Goal: Task Accomplishment & Management: Manage account settings

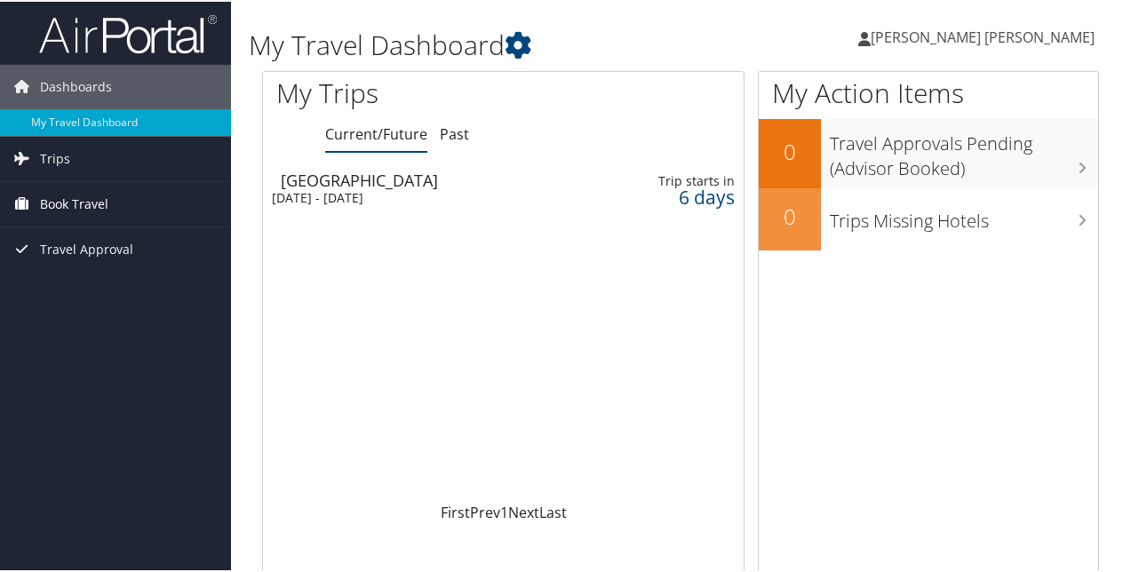
click at [61, 199] on span "Book Travel" at bounding box center [74, 202] width 68 height 44
click at [49, 156] on span "Trips" at bounding box center [55, 157] width 30 height 44
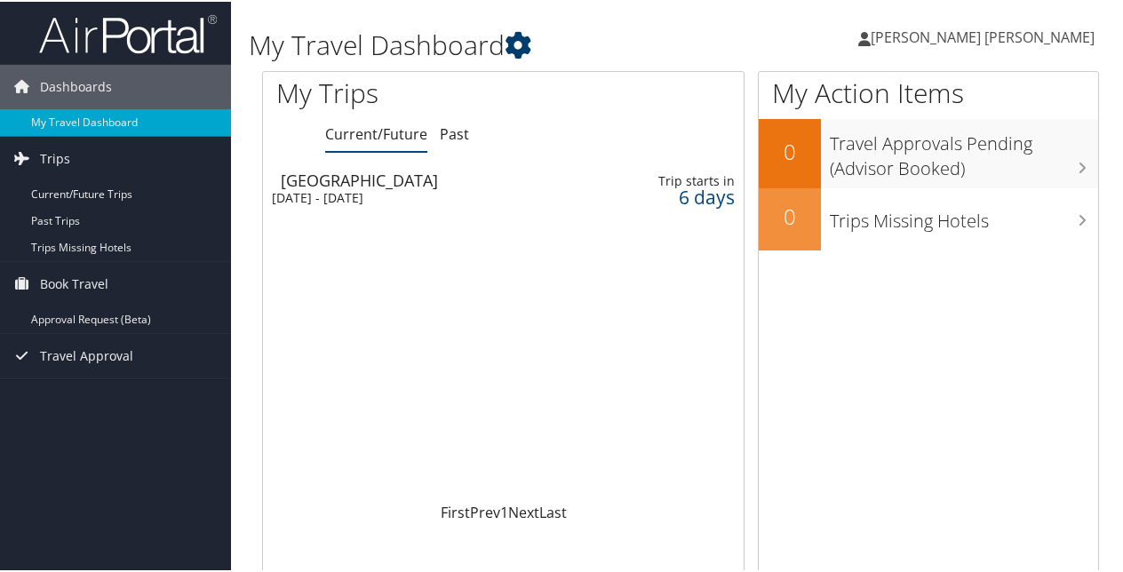
click at [519, 44] on icon at bounding box center [518, 43] width 27 height 27
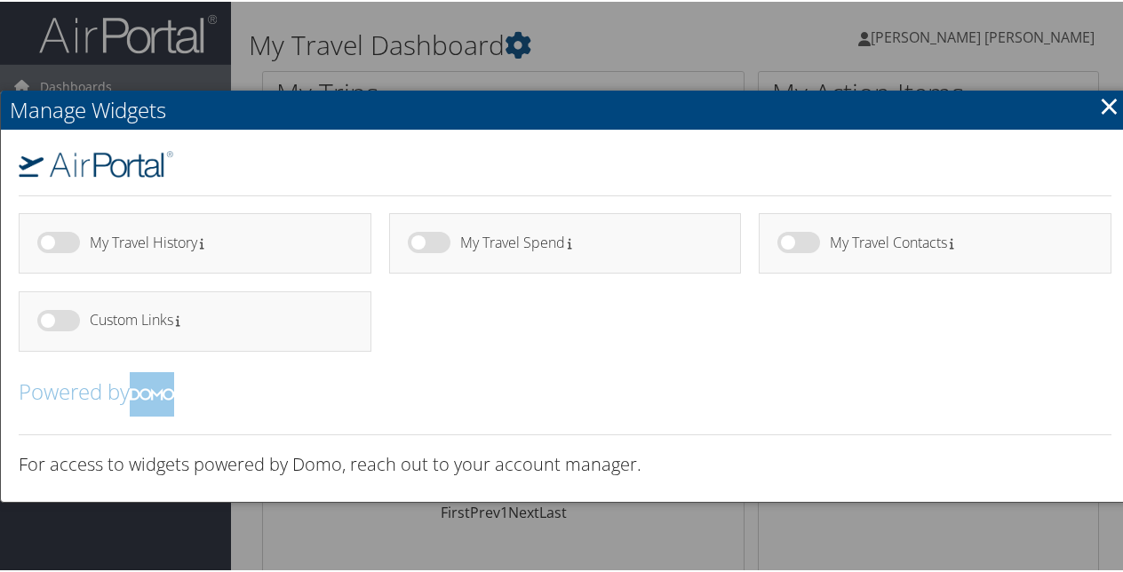
click at [67, 238] on label at bounding box center [58, 240] width 43 height 21
click at [58, 238] on input "checkbox" at bounding box center [52, 244] width 12 height 12
checkbox input "true"
click at [425, 246] on label at bounding box center [429, 240] width 43 height 21
click at [425, 246] on input "checkbox" at bounding box center [423, 244] width 12 height 12
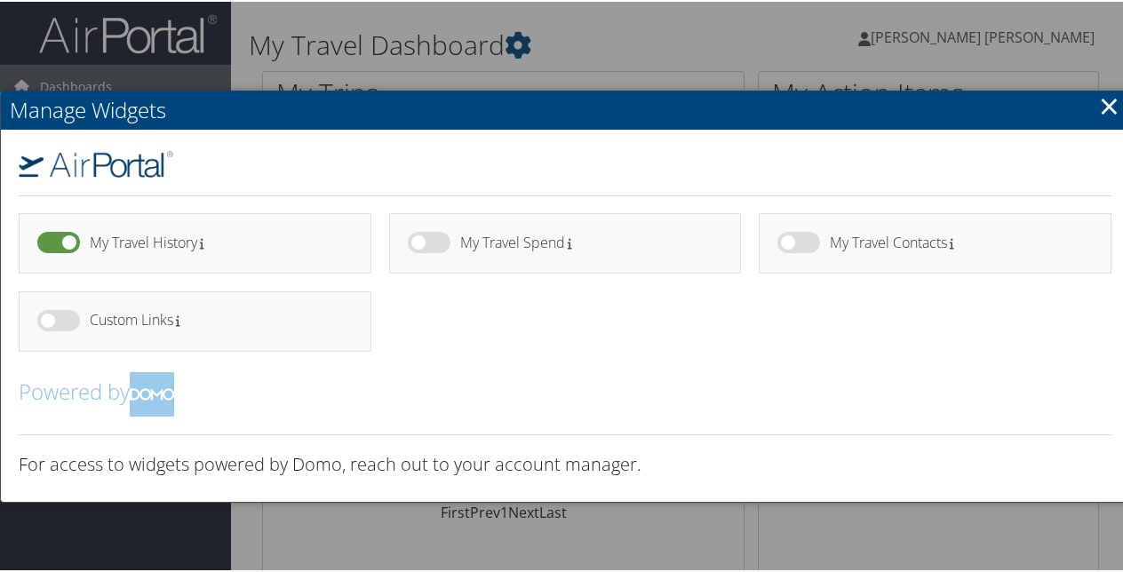
checkbox input "true"
click at [65, 322] on label at bounding box center [58, 318] width 43 height 21
click at [58, 322] on input "checkbox" at bounding box center [52, 322] width 12 height 12
checkbox input "true"
click at [1107, 96] on link "×" at bounding box center [1109, 104] width 20 height 36
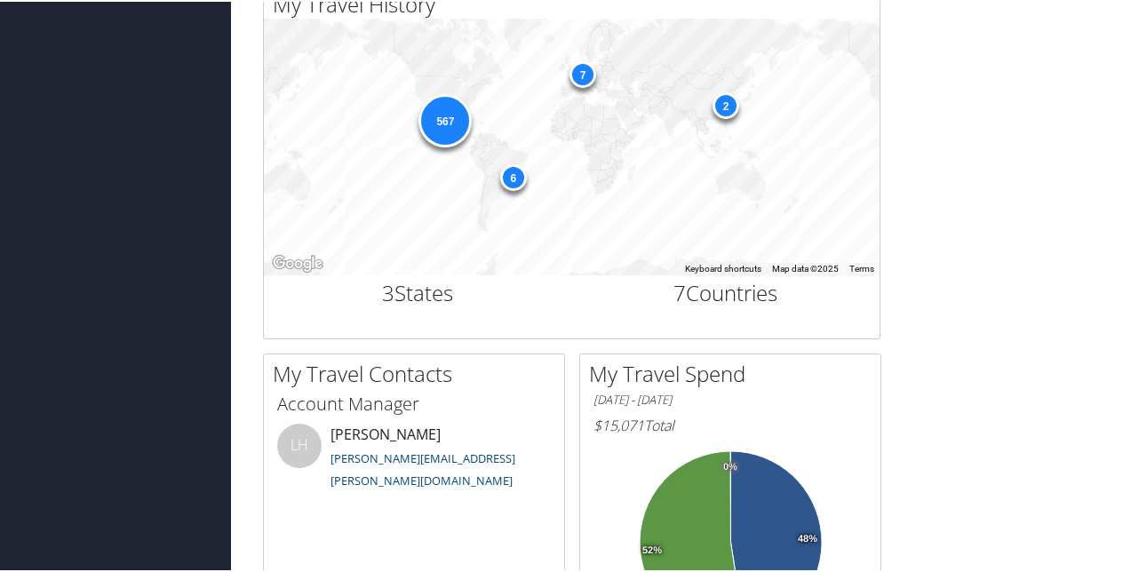
scroll to position [978, 0]
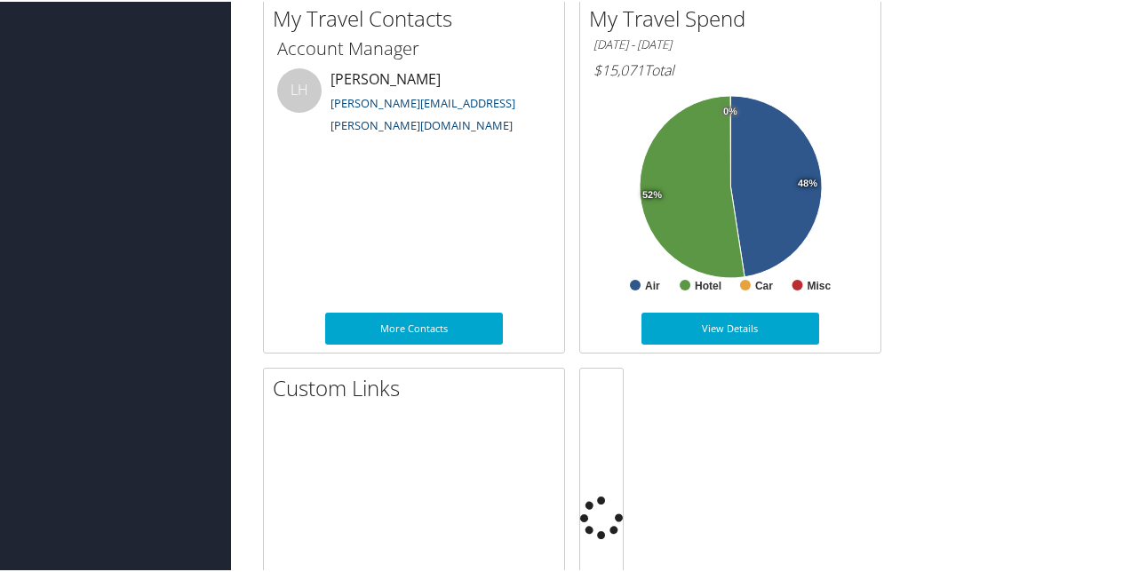
click at [983, 268] on div "My Travel History Small Medium Large ← Move left → Move right ↑ Move up ↓ Move …" at bounding box center [681, 359] width 864 height 1465
click at [888, 161] on div "My Travel History Small Medium Large ← Move left → Move right ↑ Move up ↓ Move …" at bounding box center [681, 359] width 864 height 1465
click at [832, 32] on div "01/01/2025 - 09/29/2025 $15,071 Total" at bounding box center [730, 58] width 300 height 53
click at [812, 35] on h6 "[DATE] - [DATE]" at bounding box center [731, 43] width 274 height 17
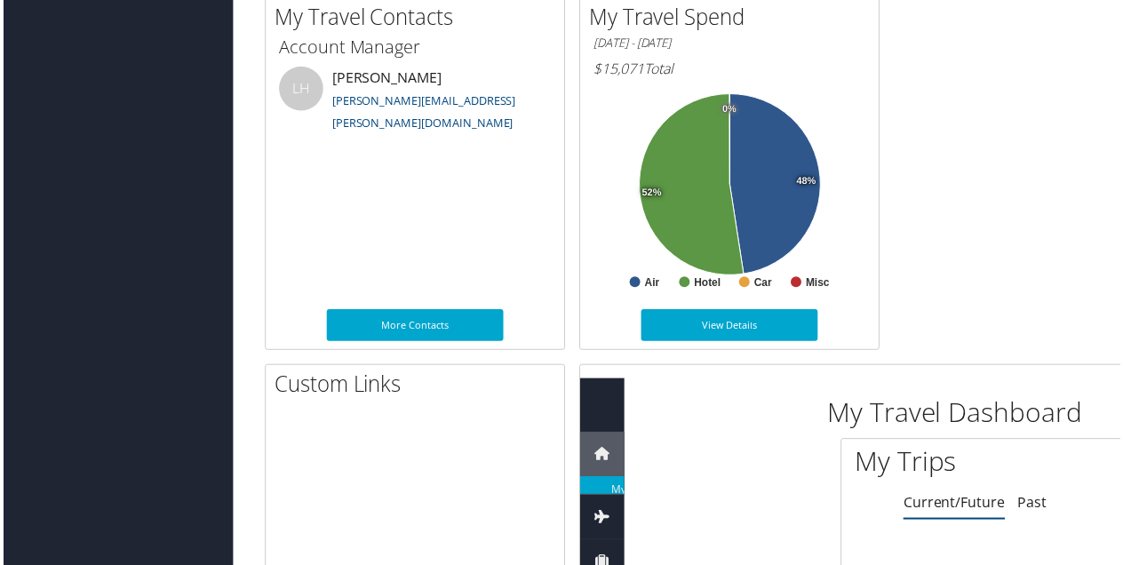
scroll to position [0, 0]
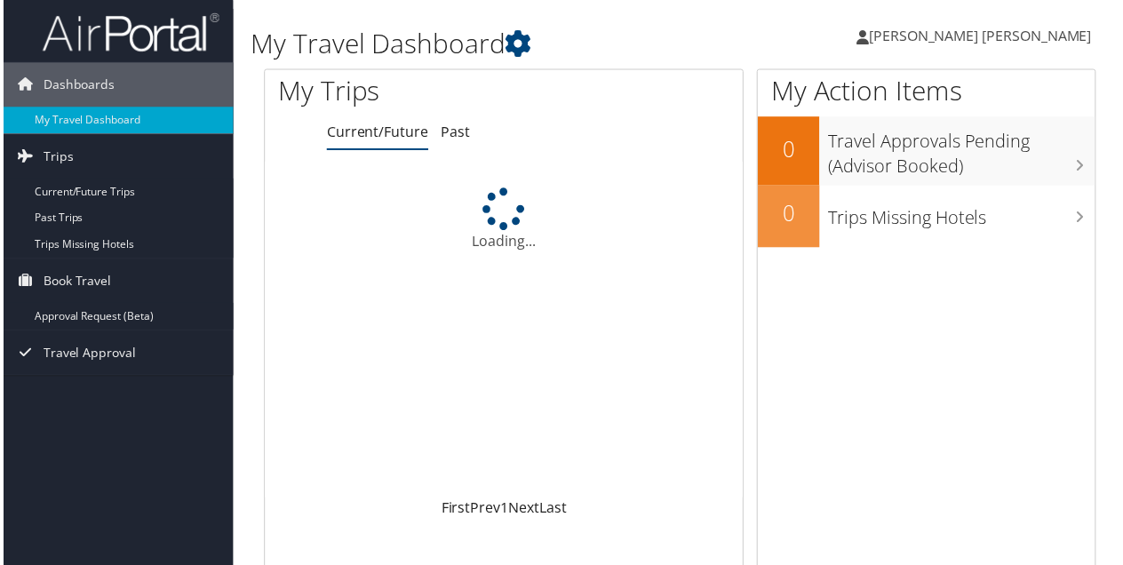
click at [881, 37] on span "[PERSON_NAME] [PERSON_NAME]" at bounding box center [983, 36] width 224 height 20
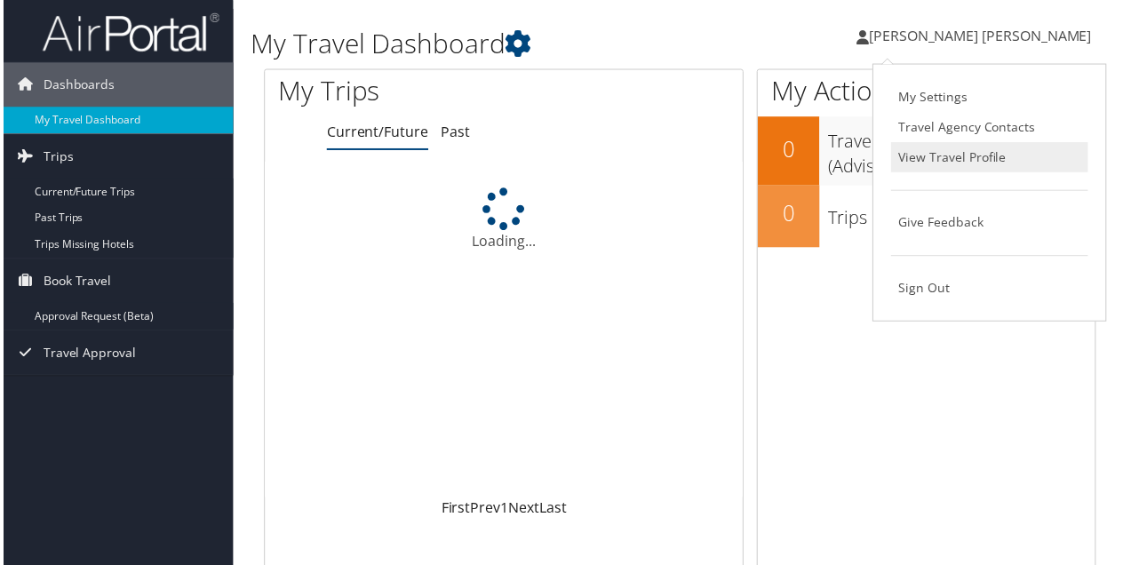
click at [933, 156] on link "View Travel Profile" at bounding box center [992, 158] width 198 height 30
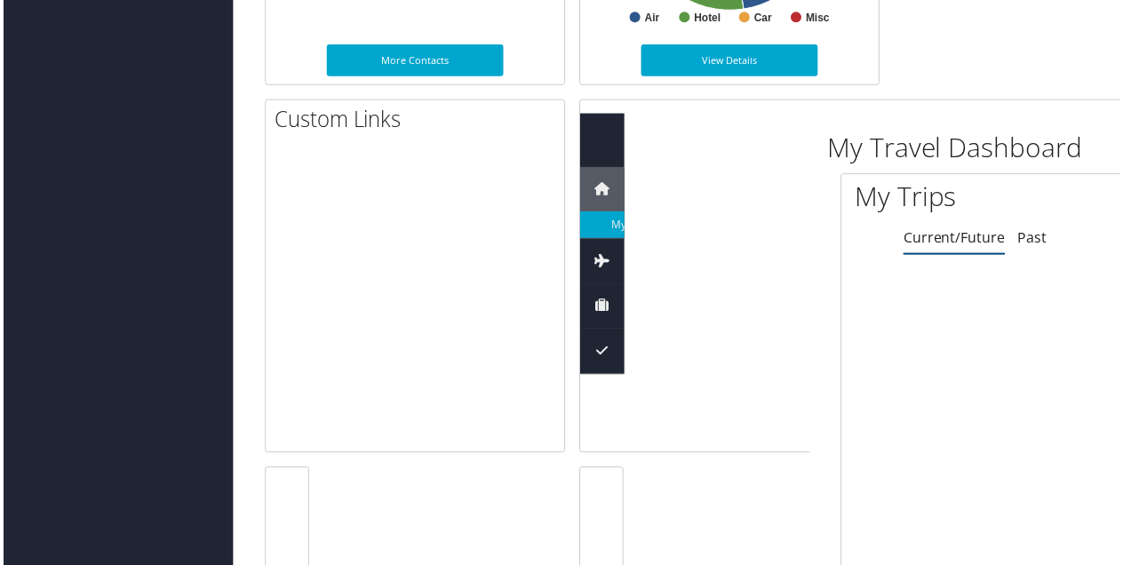
scroll to position [1333, 0]
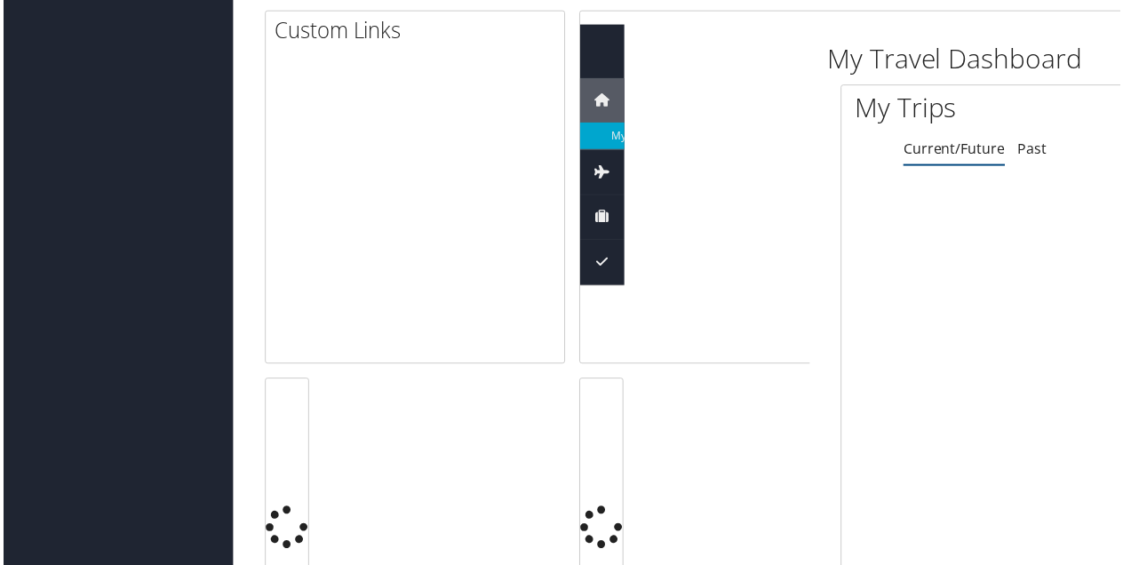
drag, startPoint x: 928, startPoint y: 149, endPoint x: 184, endPoint y: 229, distance: 748.2
click at [928, 149] on link "Current/Future" at bounding box center [957, 150] width 102 height 20
click at [1023, 151] on link "Past" at bounding box center [1034, 150] width 29 height 20
click at [1037, 150] on link "Past" at bounding box center [1034, 150] width 29 height 20
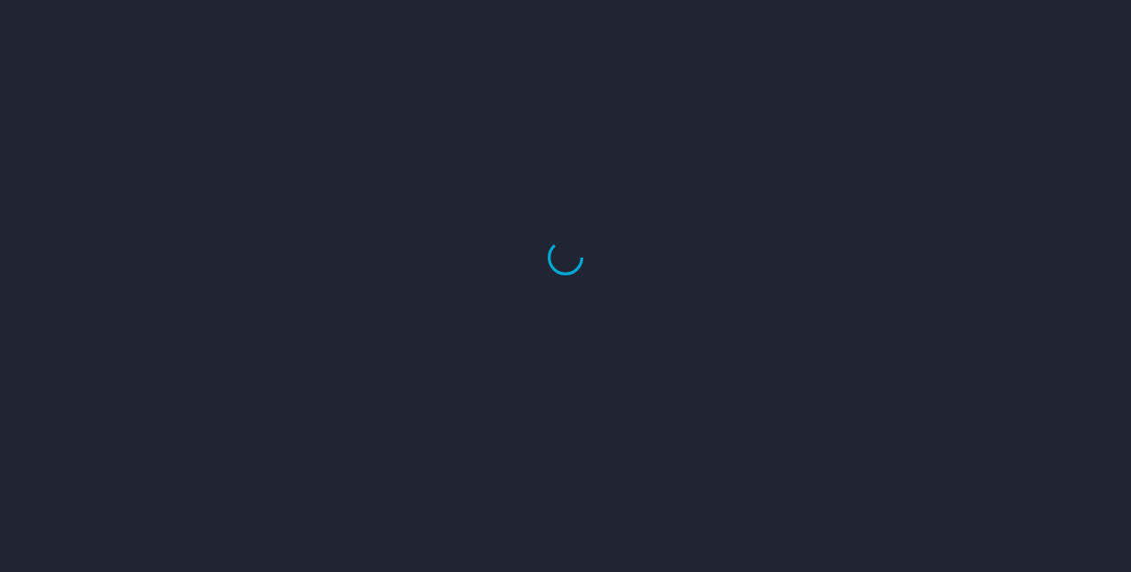
select select "US"
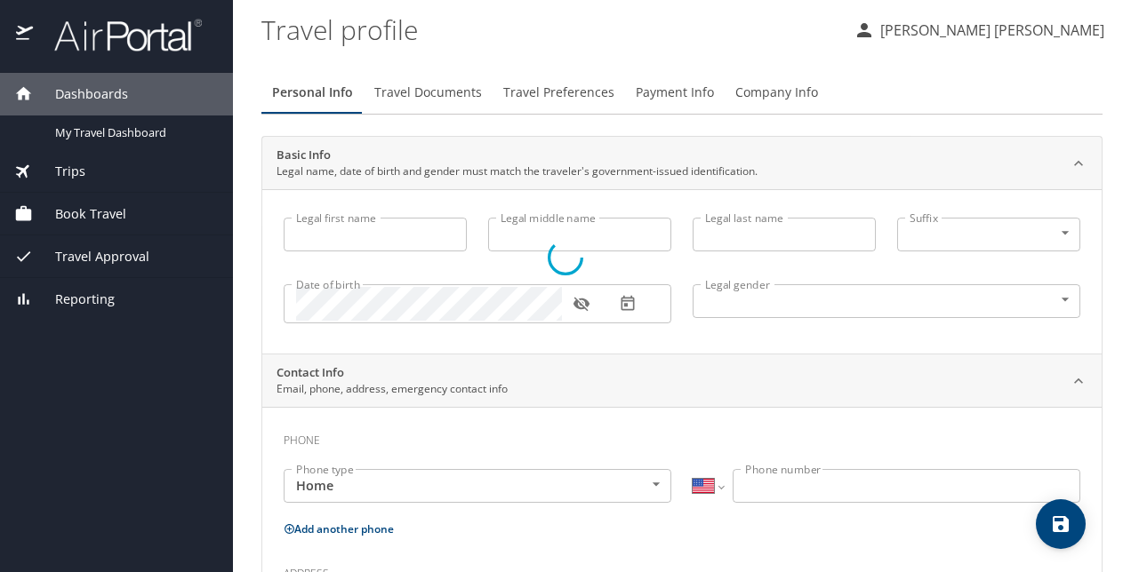
type input "DAVID SALOMON"
type input "HERNANDEZ BAUTISTA"
type input "Male"
type input "Marisol"
type input "Rivera"
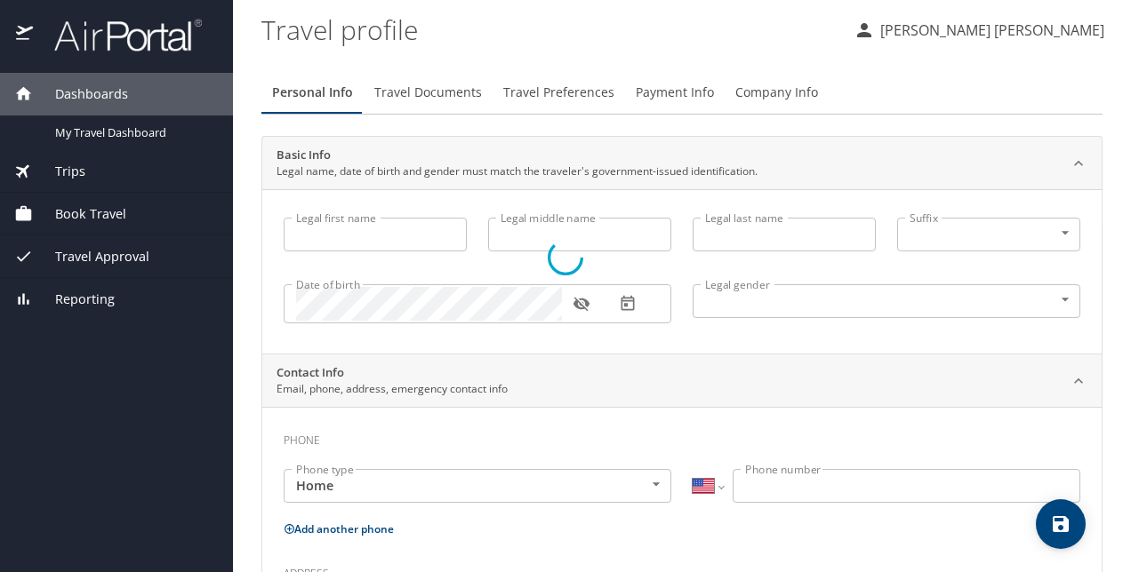
select select "MX"
type input "442 186 3135"
select select "MX"
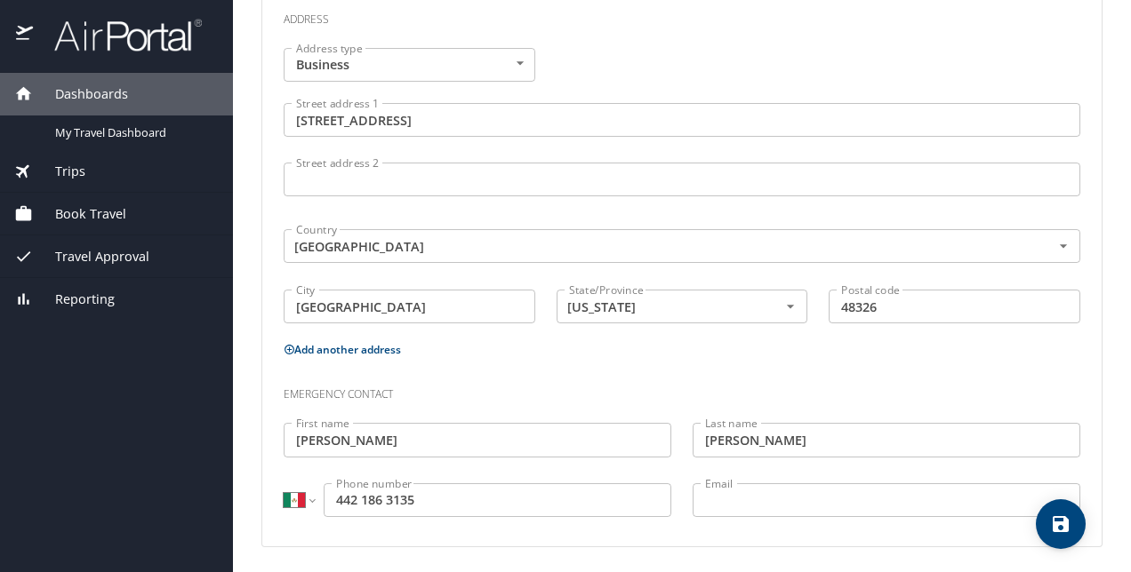
scroll to position [585, 0]
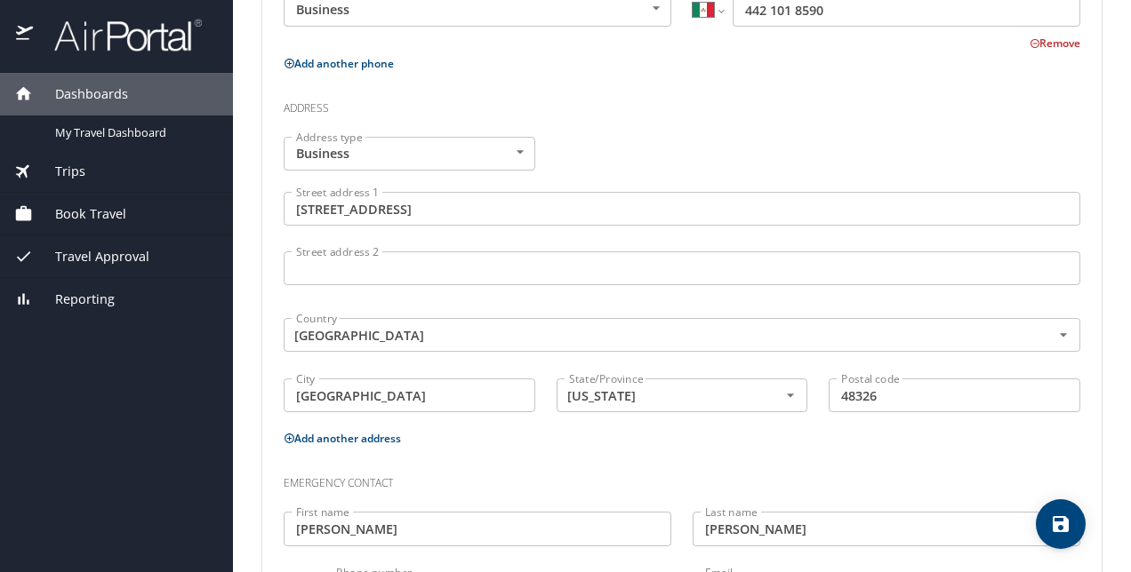
click at [119, 380] on div "Dashboards My Travel Dashboard Trips Current / Future Trips Past Trips Trips Mi…" at bounding box center [116, 323] width 233 height 500
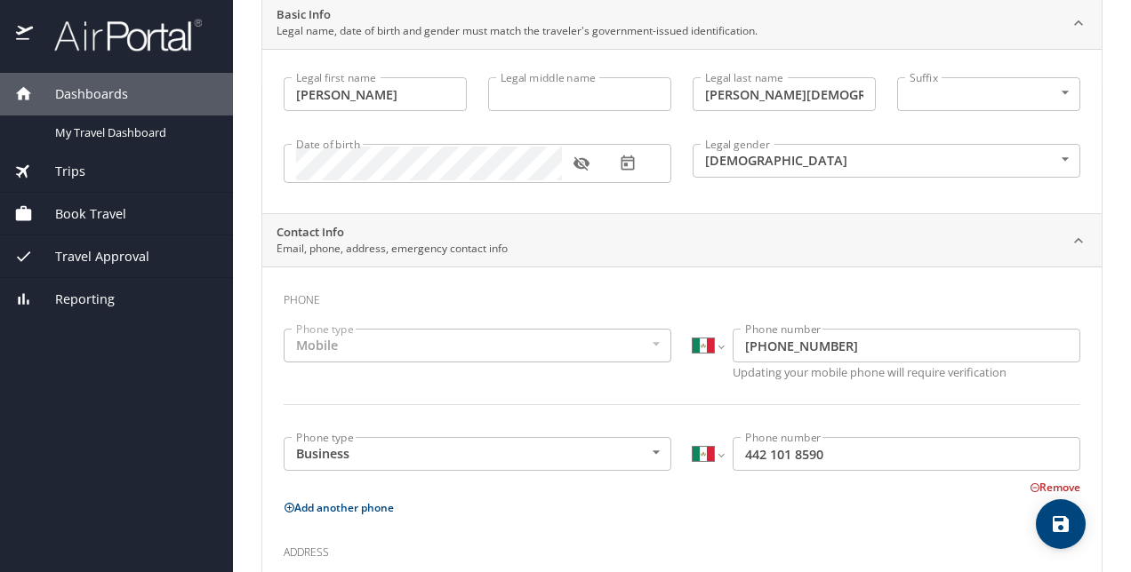
scroll to position [0, 0]
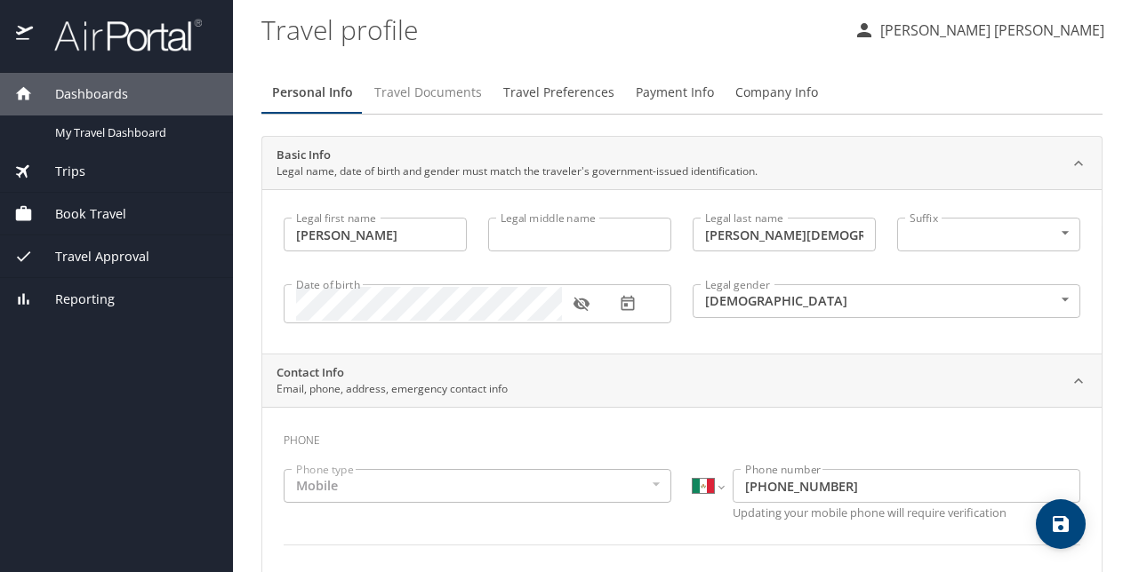
click at [436, 87] on span "Travel Documents" at bounding box center [428, 93] width 108 height 22
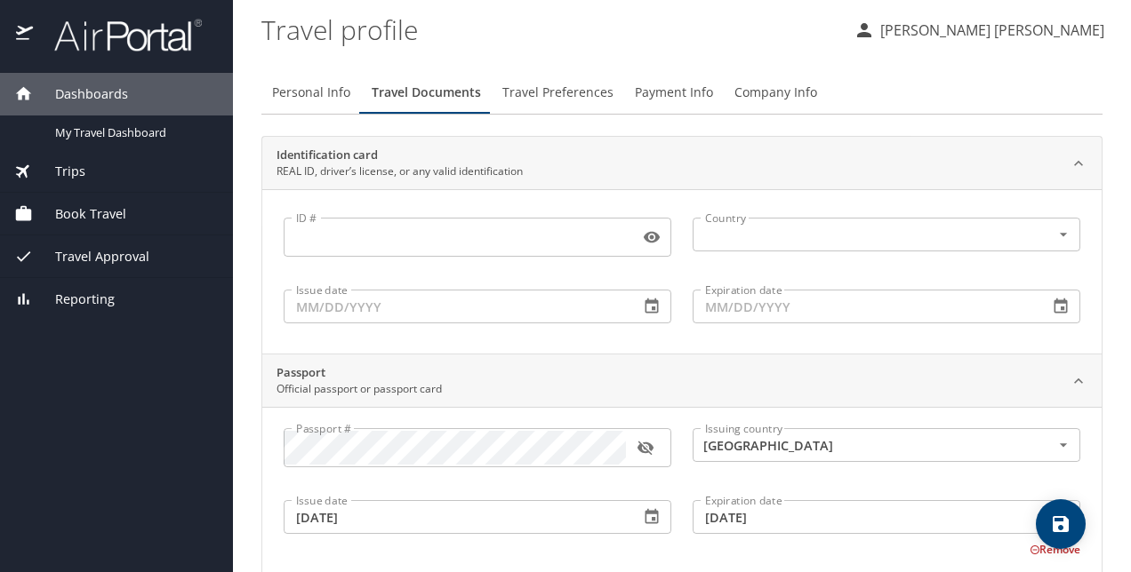
click at [532, 98] on span "Travel Preferences" at bounding box center [557, 93] width 111 height 22
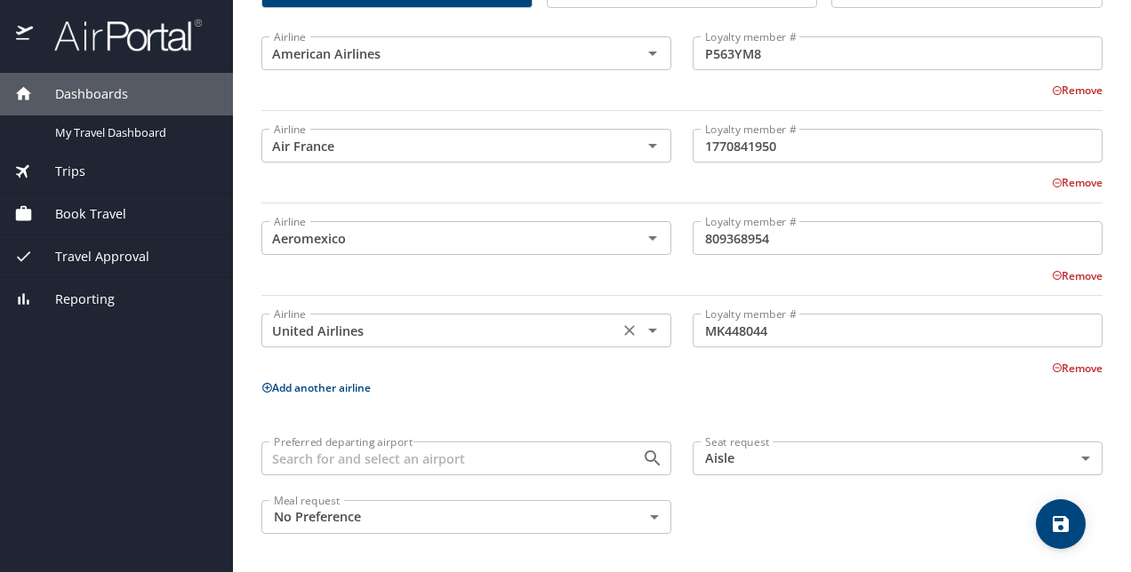
scroll to position [1, 0]
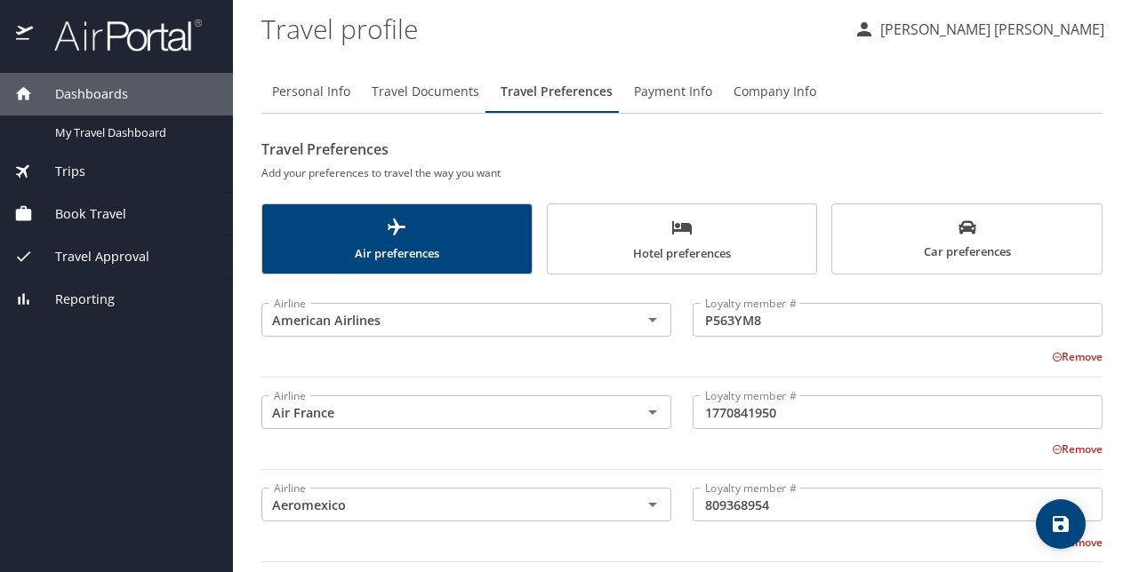
click at [682, 228] on icon "scrollable force tabs example" at bounding box center [682, 227] width 20 height 13
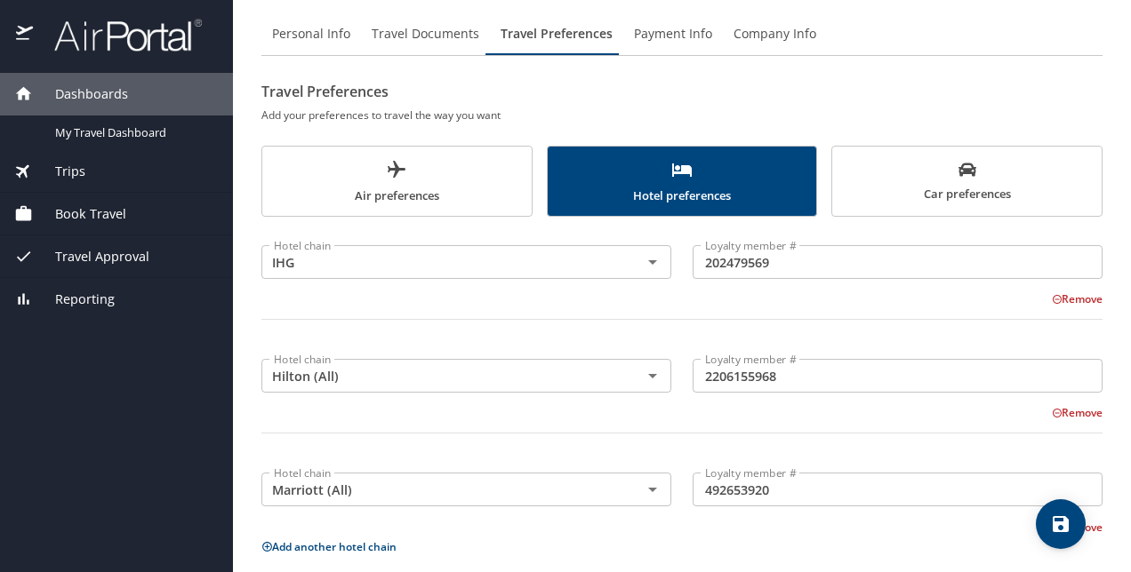
scroll to position [0, 0]
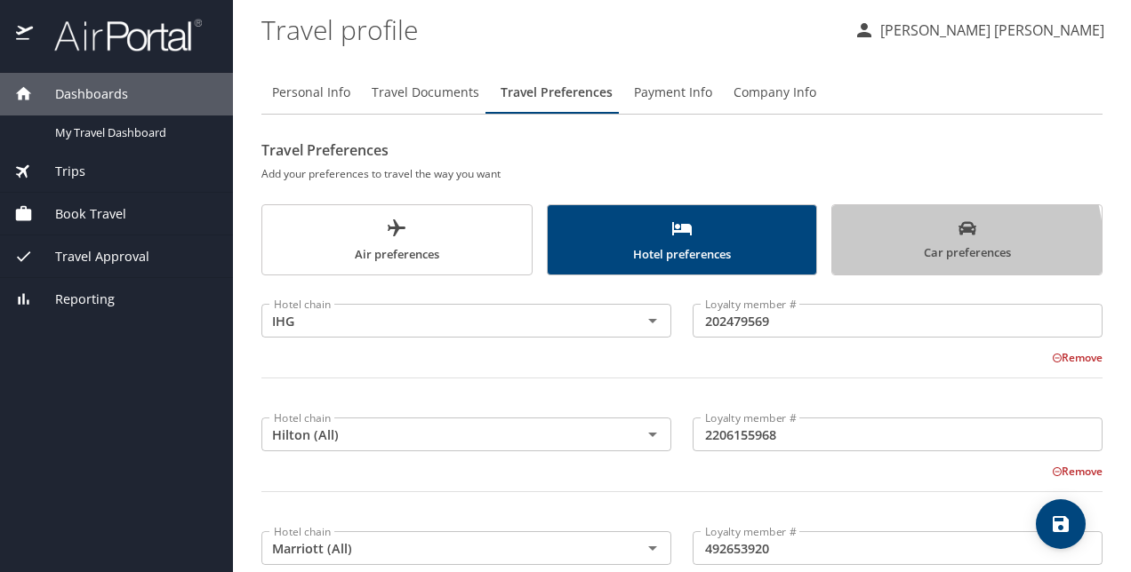
click at [916, 245] on span "Car preferences" at bounding box center [967, 242] width 248 height 44
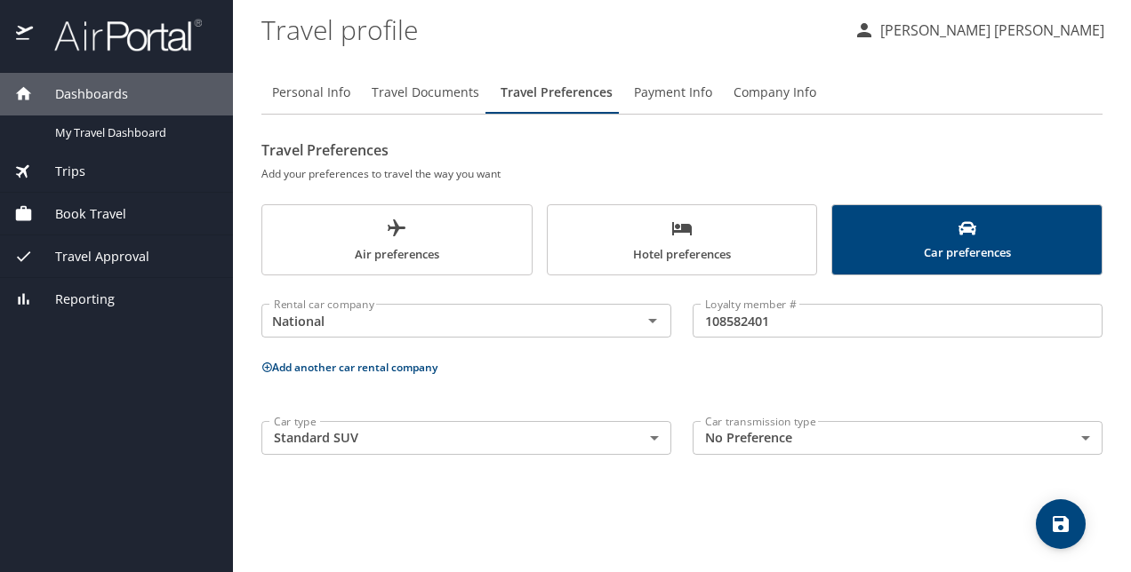
click at [853, 444] on body "Dashboards My Travel Dashboard Trips Current / Future Trips Past Trips Trips Mi…" at bounding box center [565, 286] width 1131 height 572
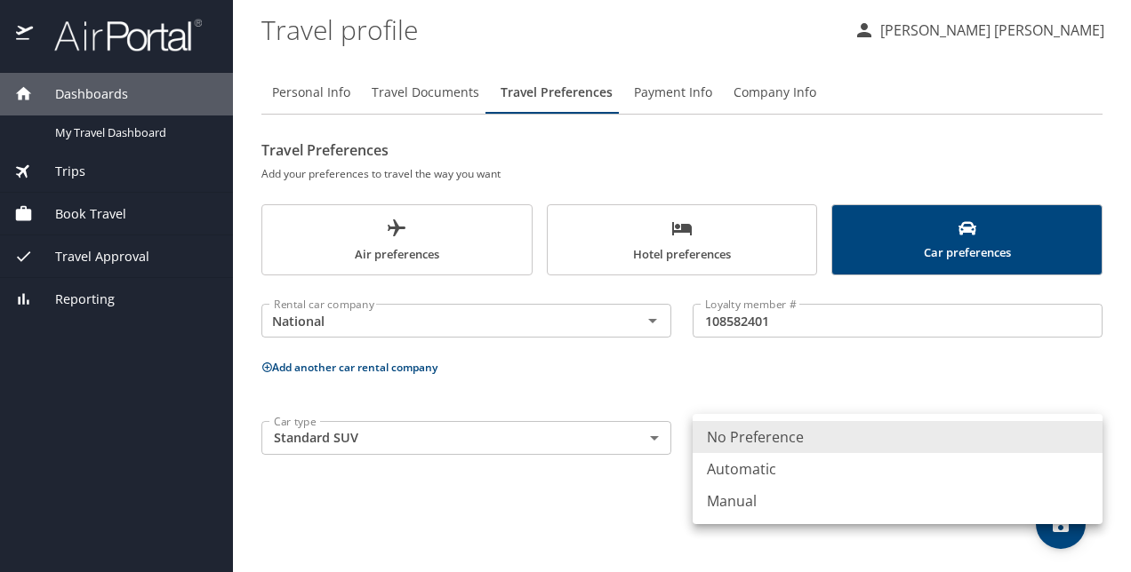
click at [826, 466] on li "Automatic" at bounding box center [897, 469] width 410 height 32
type input "Automatic"
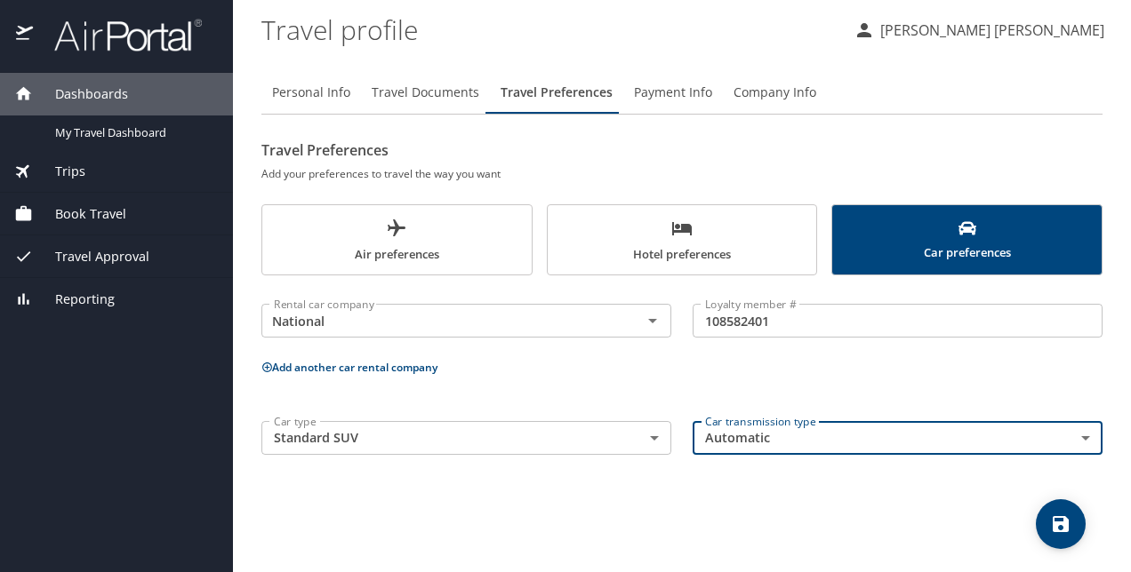
click at [652, 86] on span "Payment Info" at bounding box center [673, 93] width 78 height 22
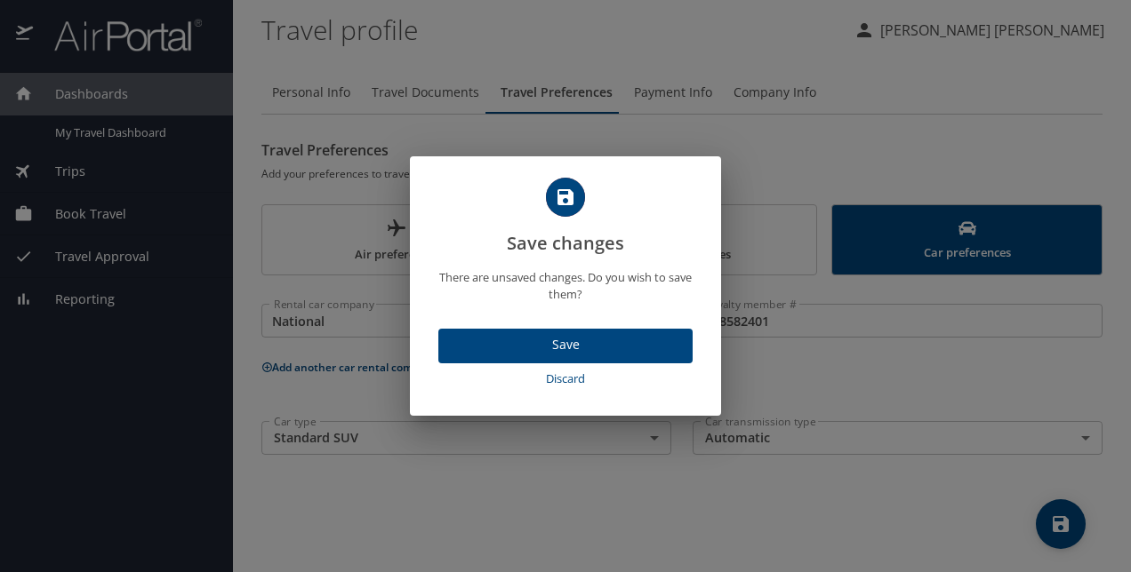
click at [645, 347] on span "Save" at bounding box center [565, 345] width 226 height 22
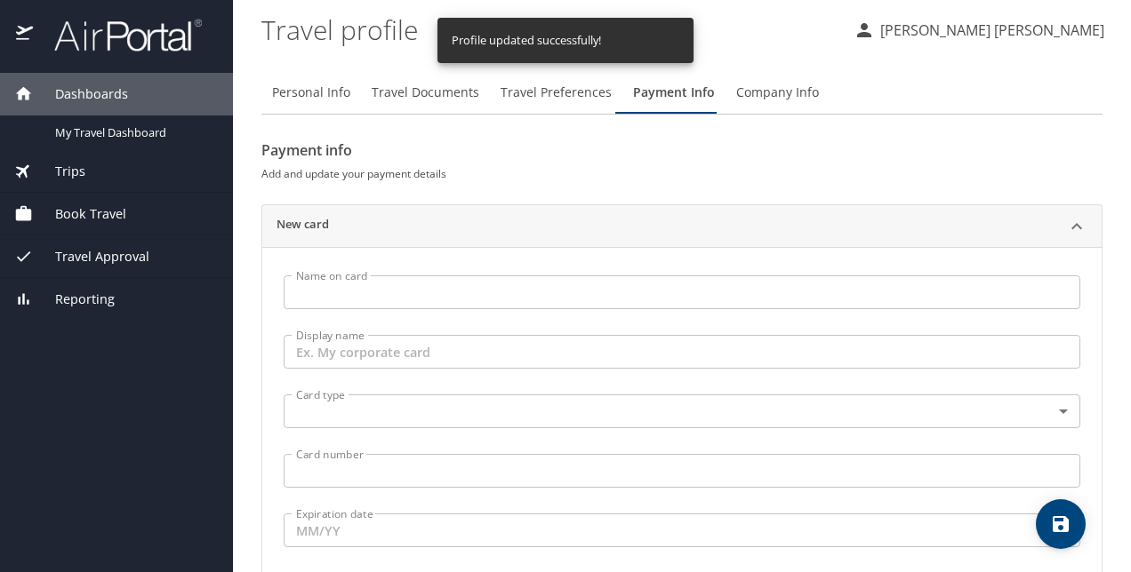
click at [677, 92] on span "Payment Info" at bounding box center [674, 93] width 82 height 22
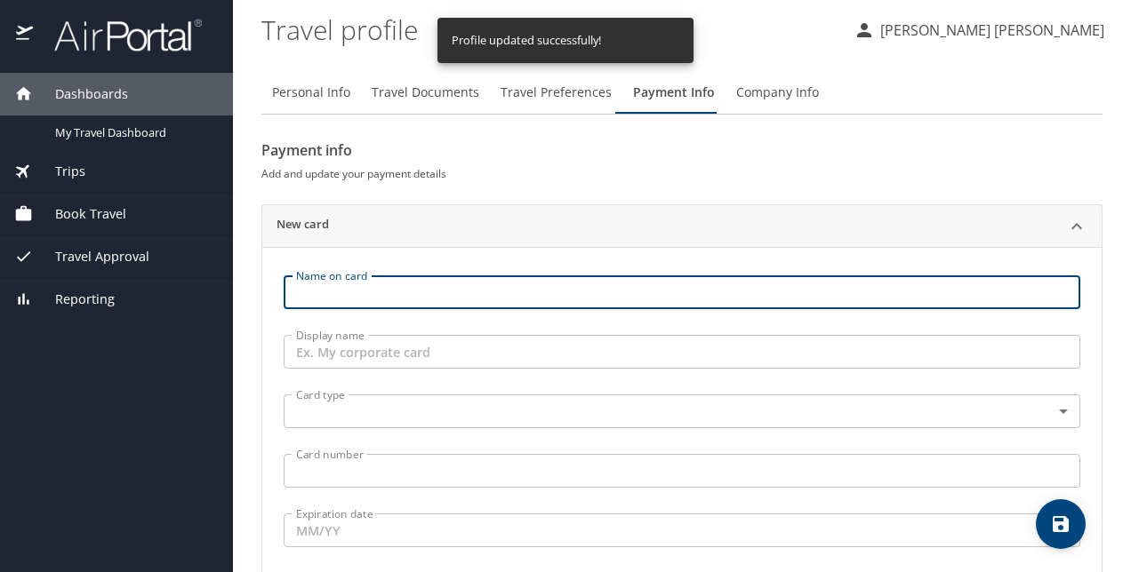
click at [556, 302] on input "Name on card" at bounding box center [682, 293] width 796 height 34
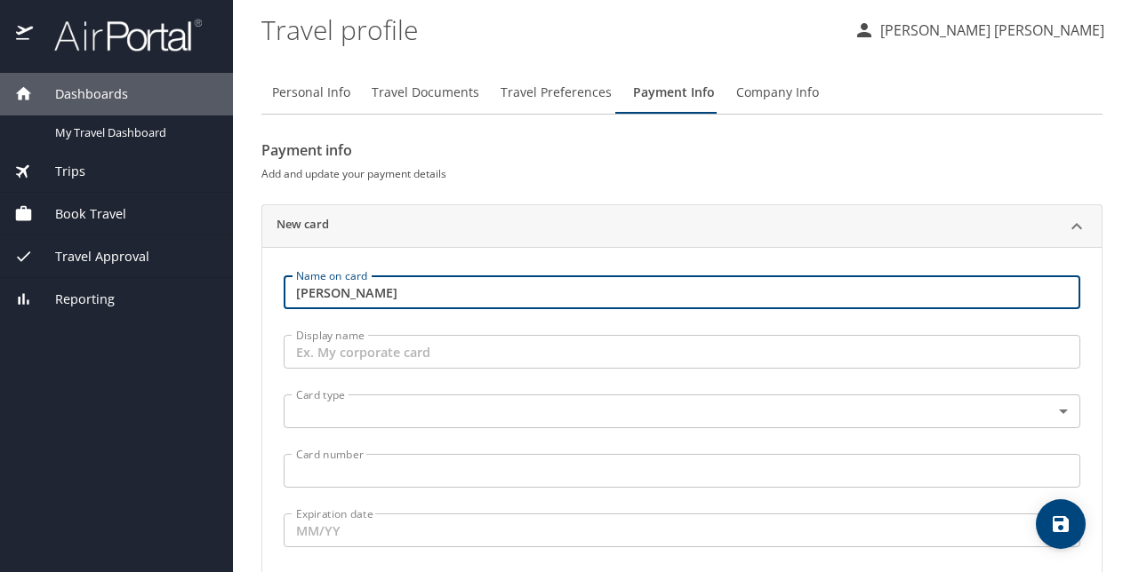
type input "DAVID HERNANDEZ"
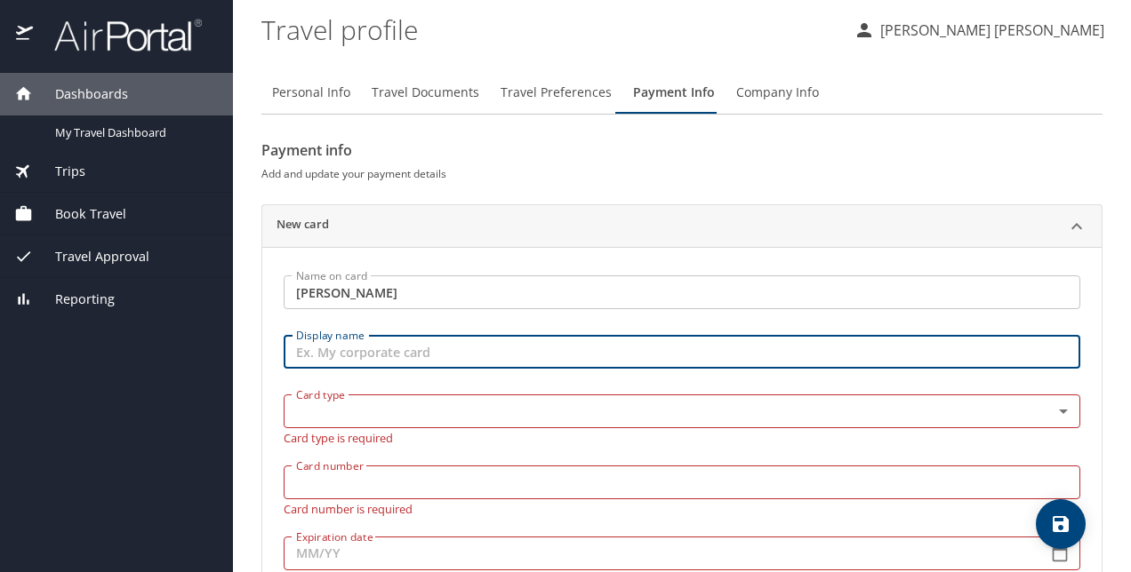
click at [554, 348] on input "Display name" at bounding box center [682, 352] width 796 height 34
type input "AUTOLIV CORPORATE CARD DAVID"
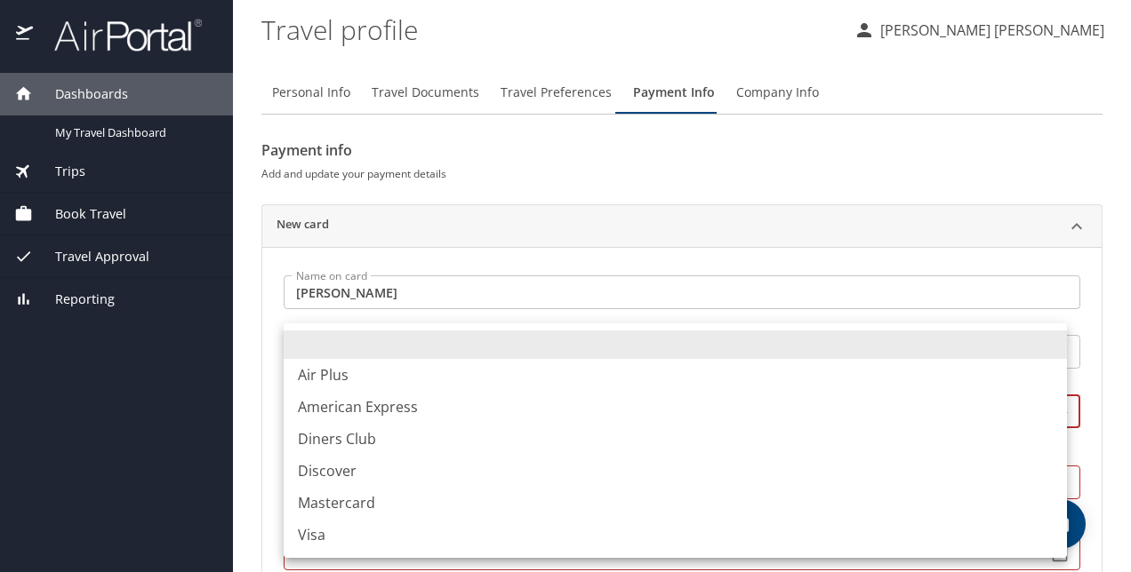
click at [514, 405] on body "Dashboards My Travel Dashboard Trips Current / Future Trips Past Trips Trips Mi…" at bounding box center [565, 286] width 1131 height 572
click at [404, 540] on li "Visa" at bounding box center [675, 535] width 783 height 32
type input "VI"
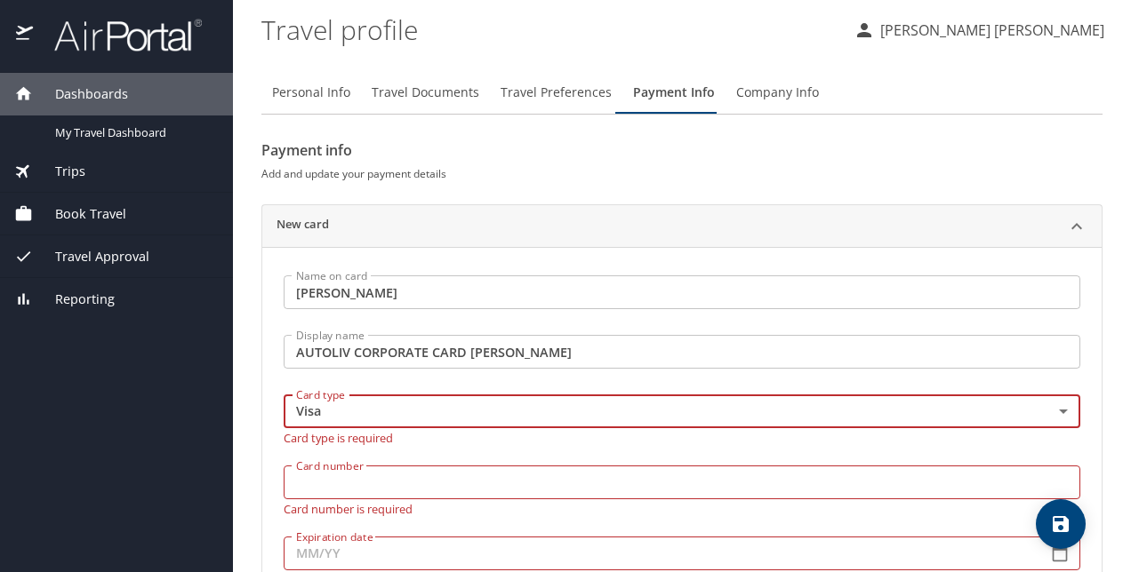
click at [370, 492] on div "Card number Card number Card number is required" at bounding box center [682, 490] width 818 height 71
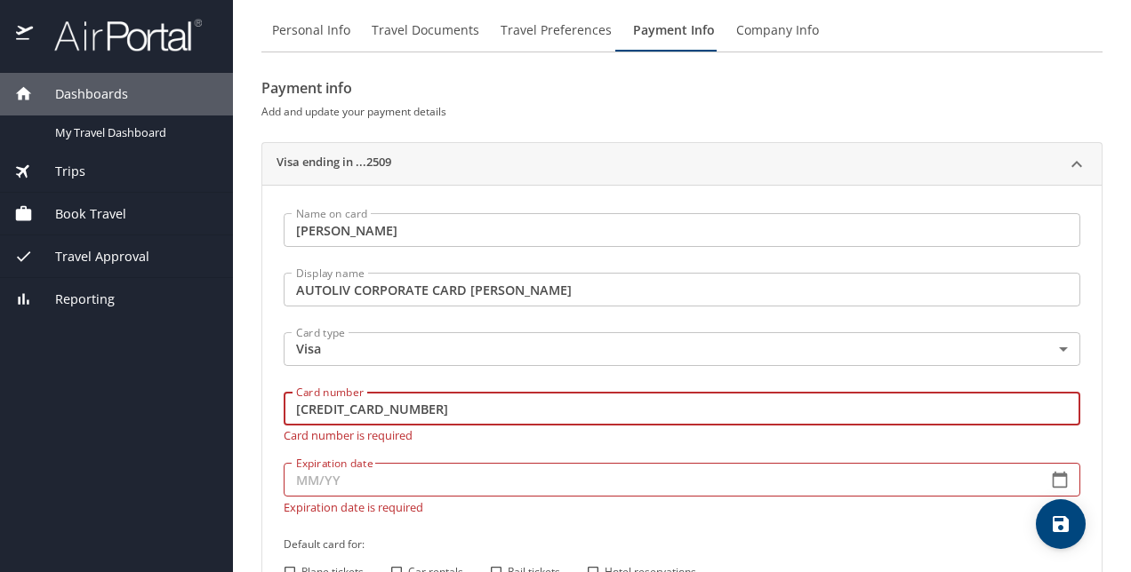
scroll to position [89, 0]
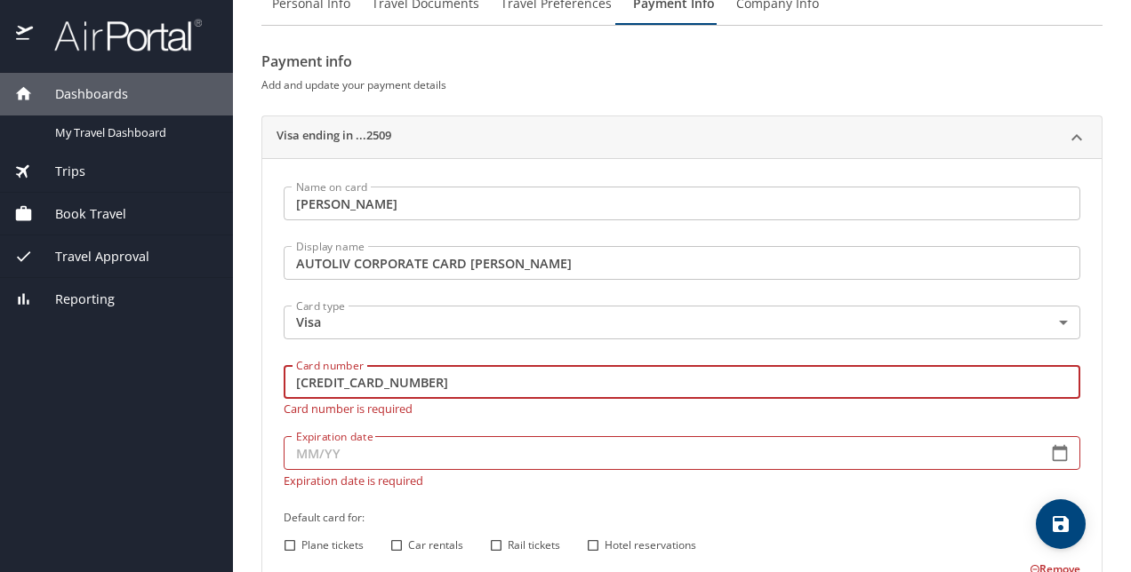
type input "4808017017452509"
click at [508, 468] on div "Expiration date Expiration date Expiration date is required" at bounding box center [682, 458] width 796 height 58
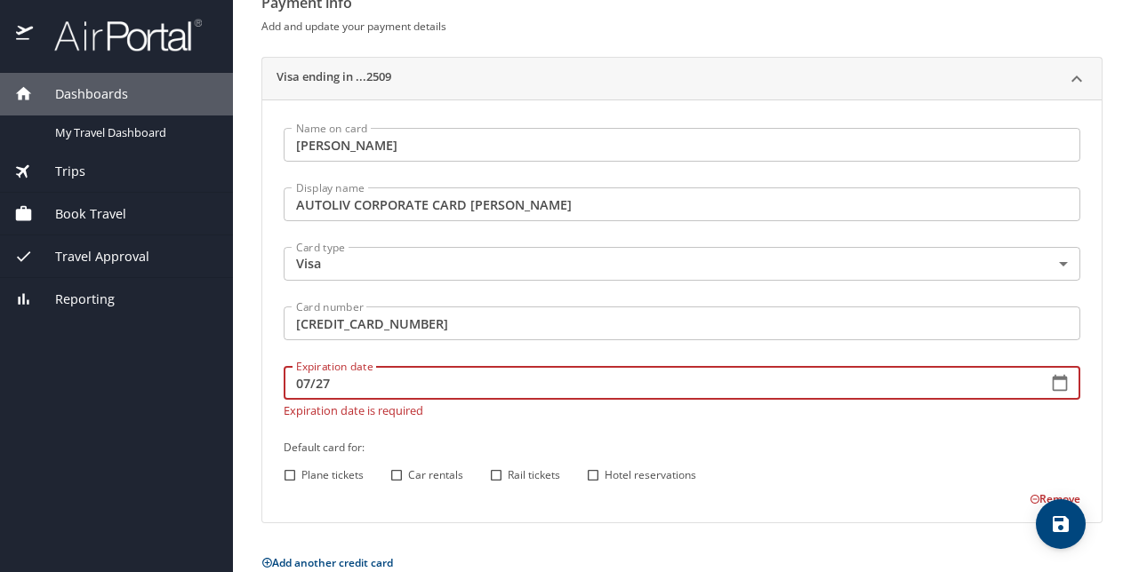
scroll to position [176, 0]
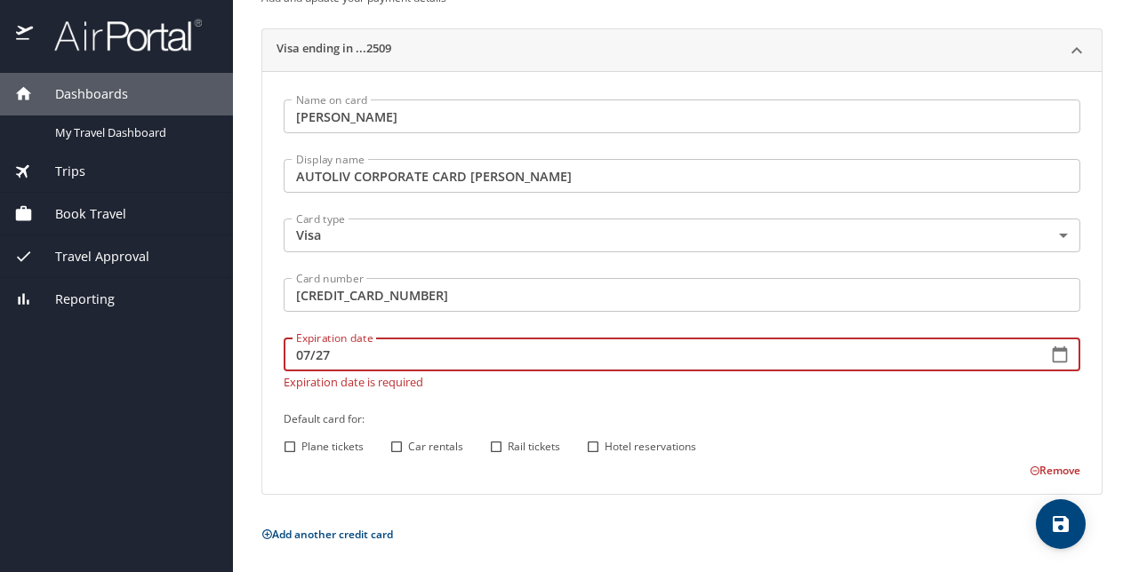
type input "07/27"
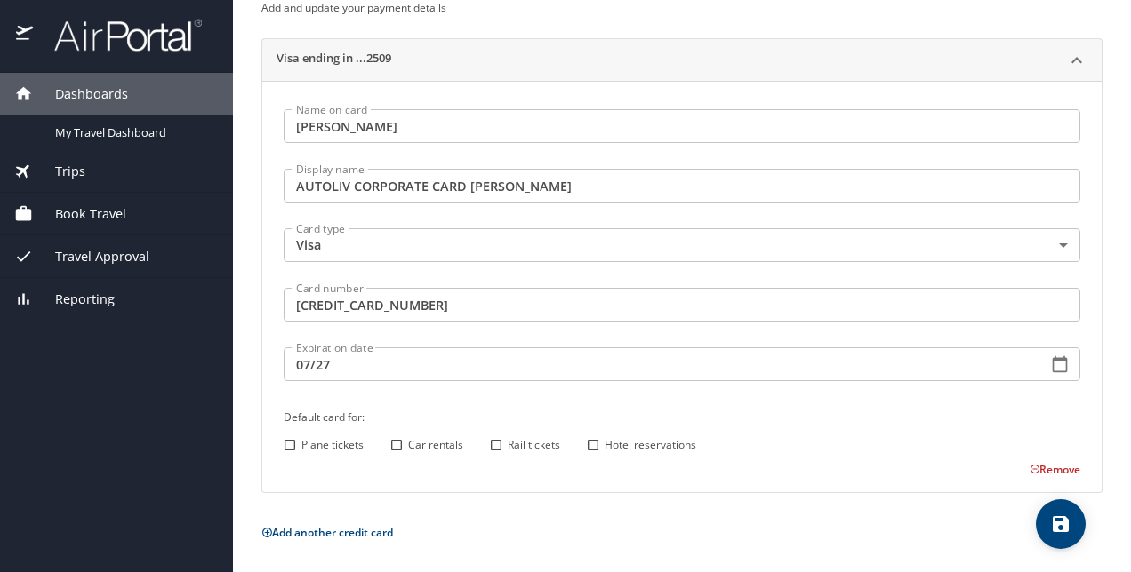
click at [913, 423] on h6 "Default card for:" at bounding box center [682, 417] width 796 height 19
click at [1052, 362] on icon "button" at bounding box center [1059, 366] width 15 height 16
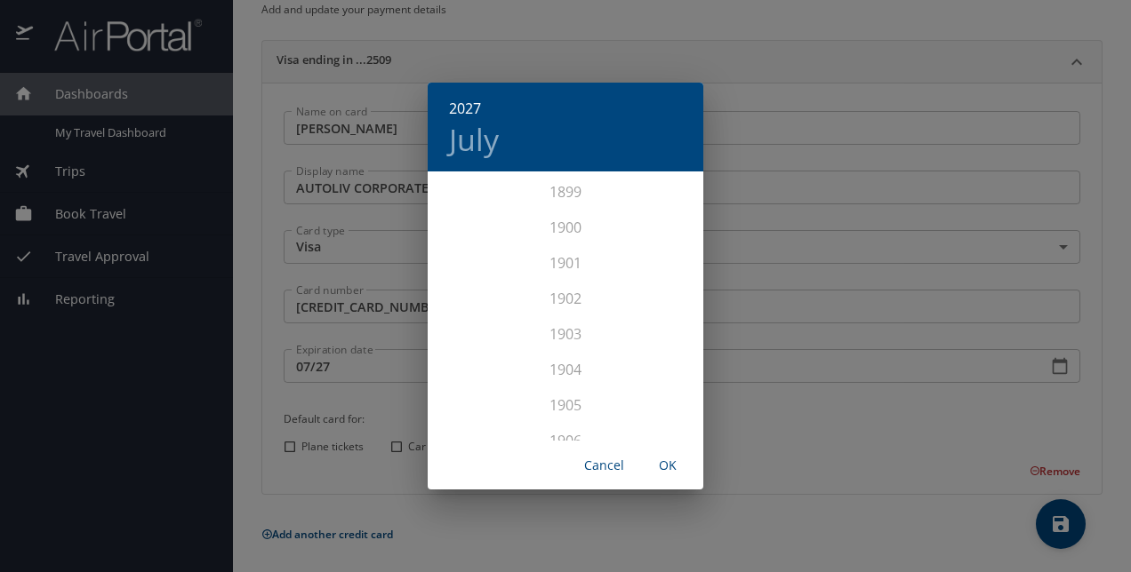
scroll to position [4444, 0]
click at [670, 469] on span "OK" at bounding box center [667, 466] width 43 height 22
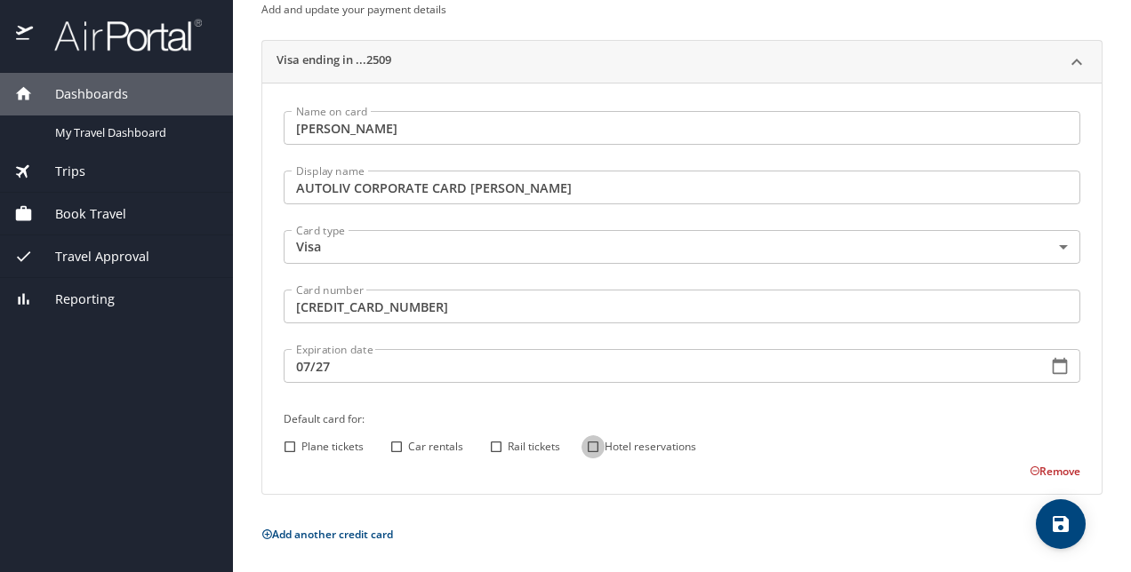
click at [590, 448] on input "Hotel reservations" at bounding box center [592, 447] width 23 height 23
checkbox input "true"
click at [1051, 528] on icon "save" at bounding box center [1060, 524] width 21 height 21
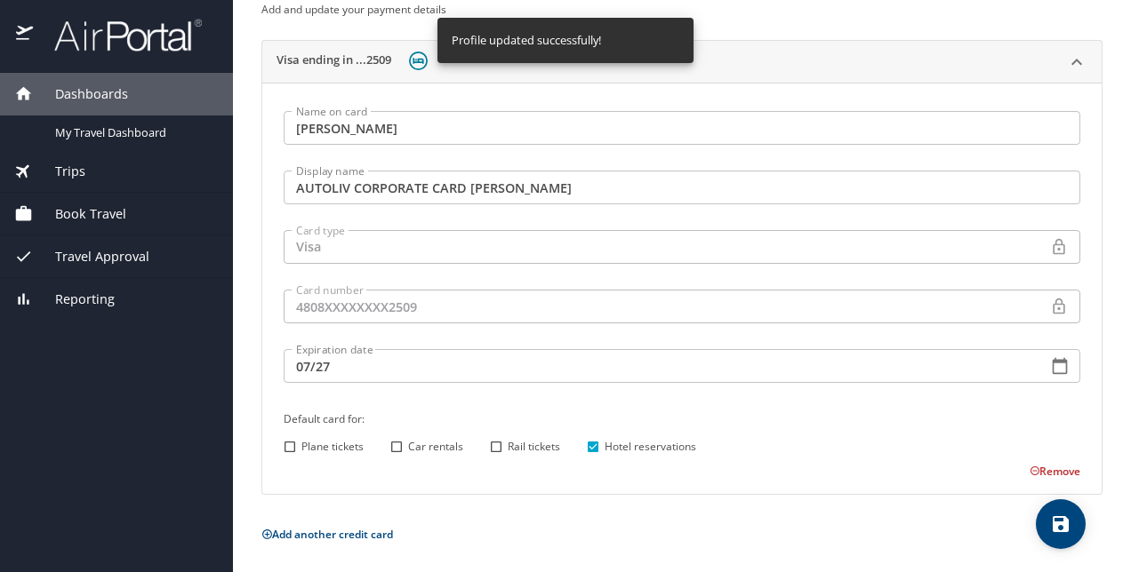
scroll to position [0, 0]
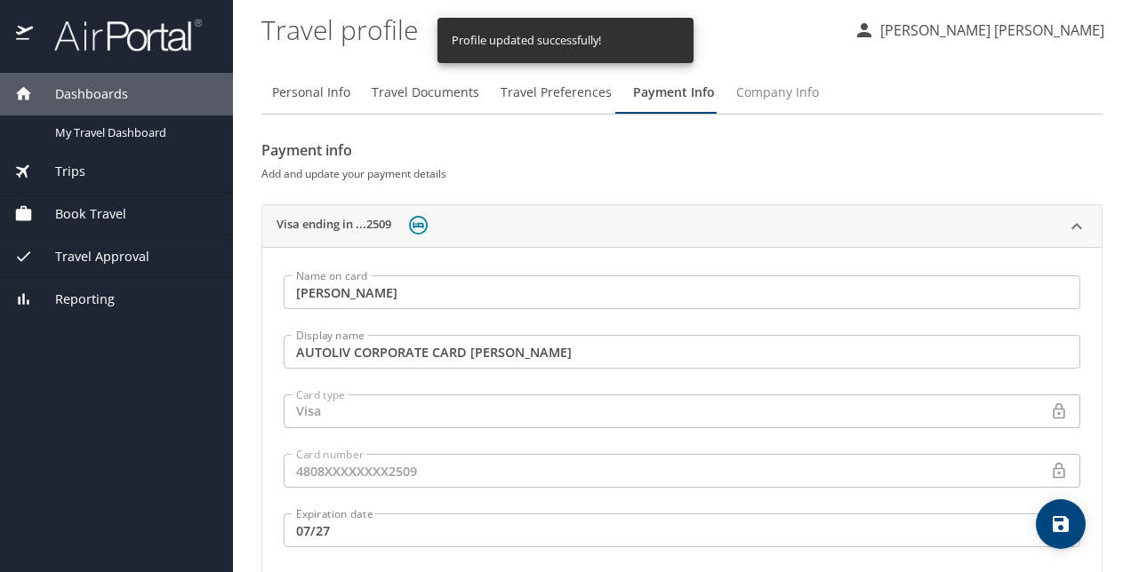
click at [759, 95] on span "Company Info" at bounding box center [777, 93] width 83 height 22
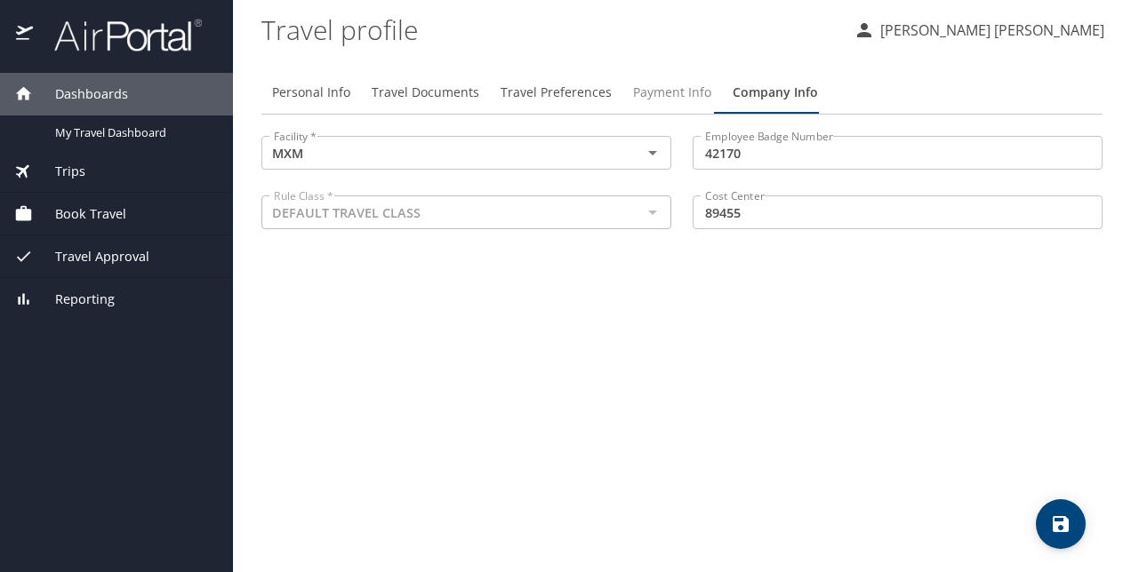
click at [651, 89] on span "Payment Info" at bounding box center [672, 93] width 78 height 22
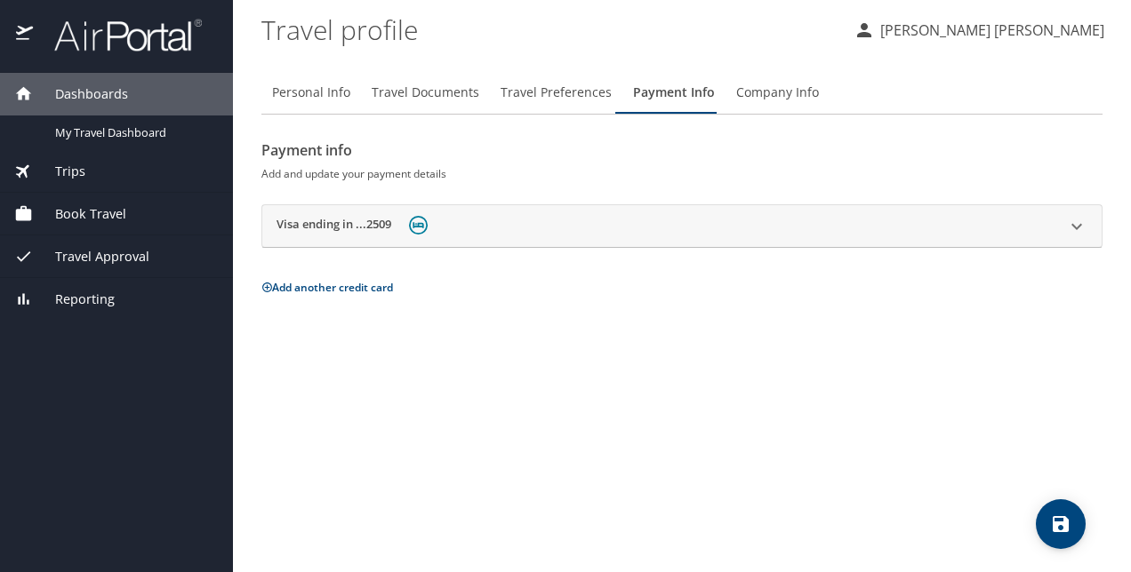
click at [534, 92] on span "Travel Preferences" at bounding box center [555, 93] width 111 height 22
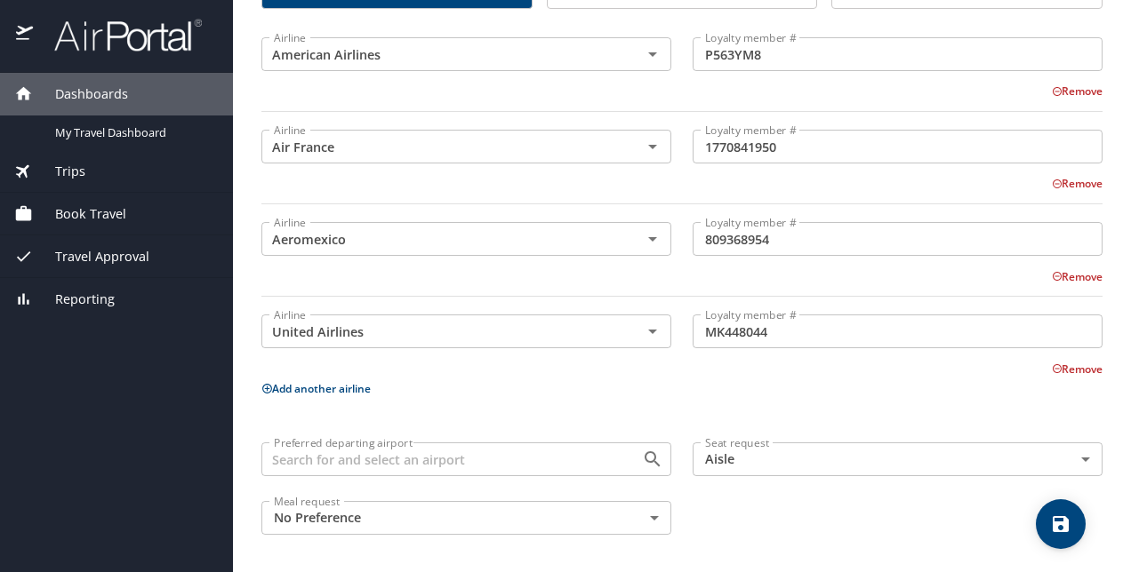
scroll to position [268, 0]
click at [647, 518] on body "Dashboards My Travel Dashboard Trips Current / Future Trips Past Trips Trips Mi…" at bounding box center [565, 286] width 1131 height 572
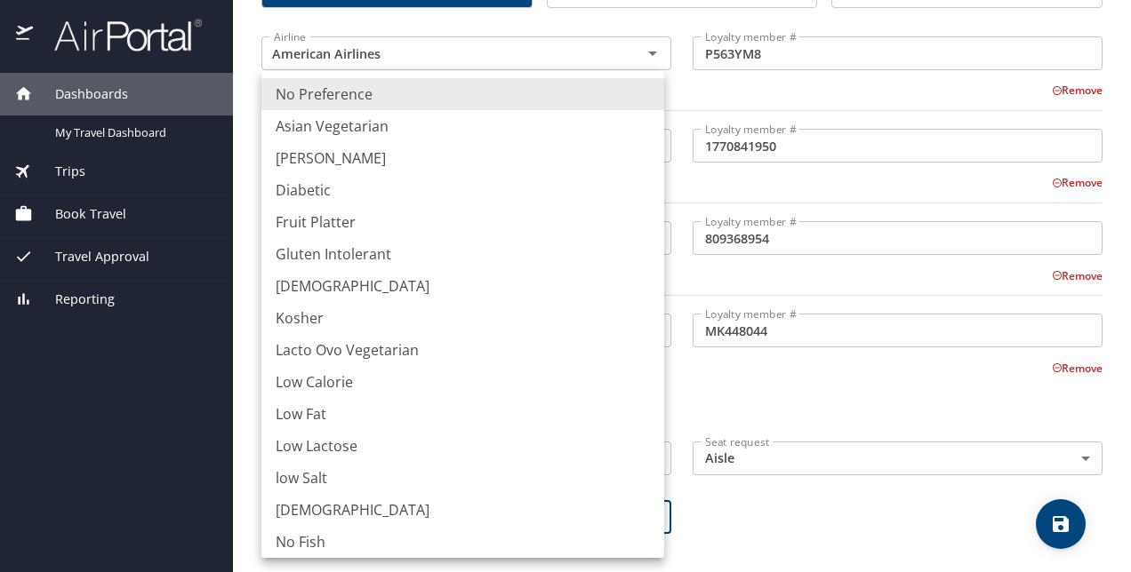
click at [723, 510] on div at bounding box center [565, 286] width 1131 height 572
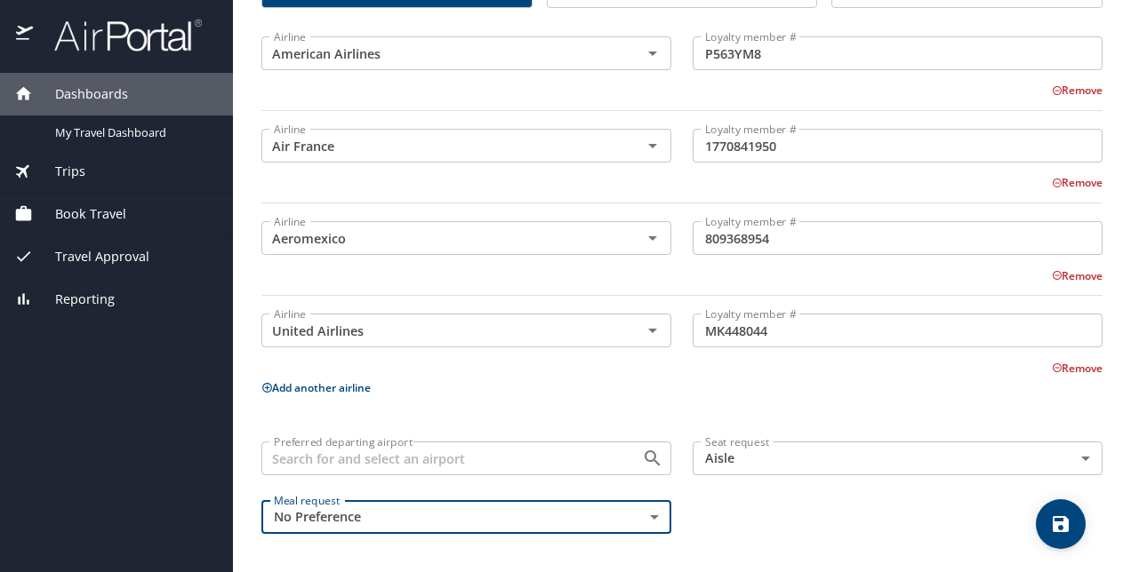
click at [609, 453] on div "Preferred departing airport" at bounding box center [466, 459] width 410 height 34
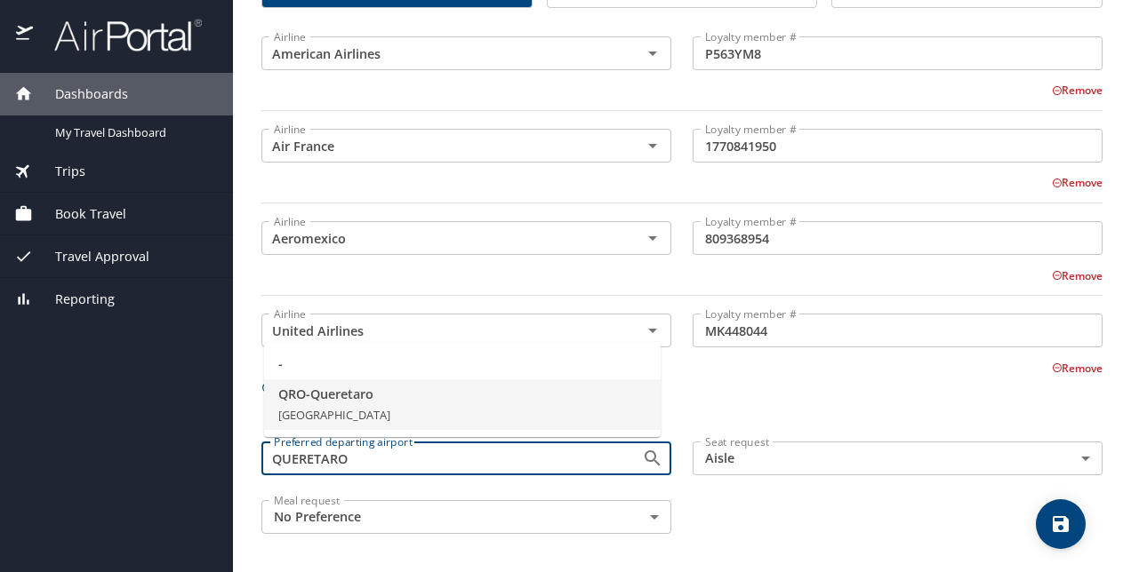
click at [432, 389] on span "QRO - Queretaro" at bounding box center [462, 395] width 368 height 20
type input "QRO - Queretaro"
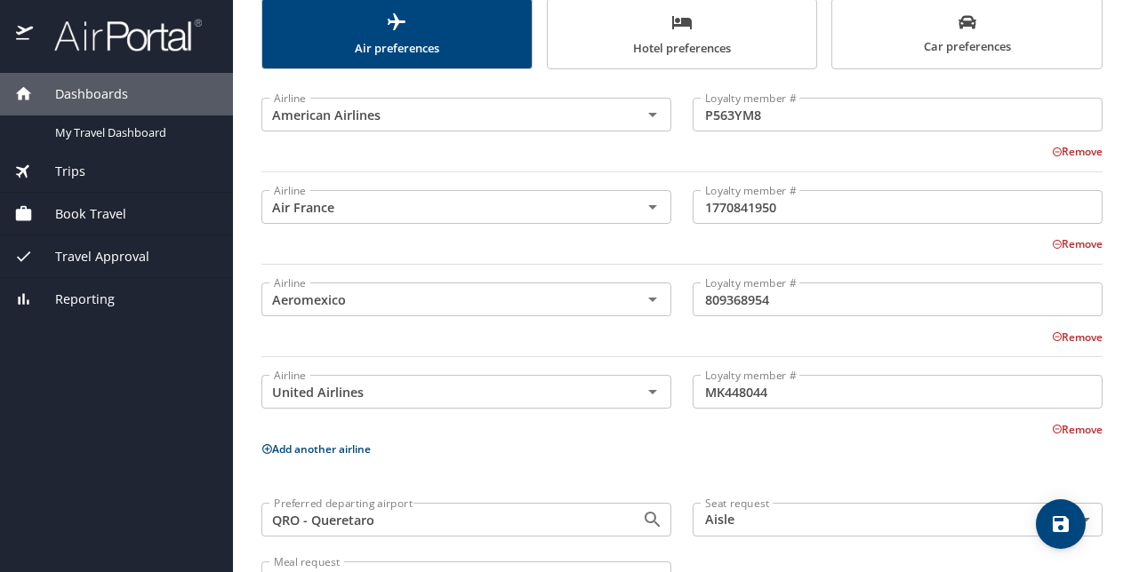
scroll to position [179, 0]
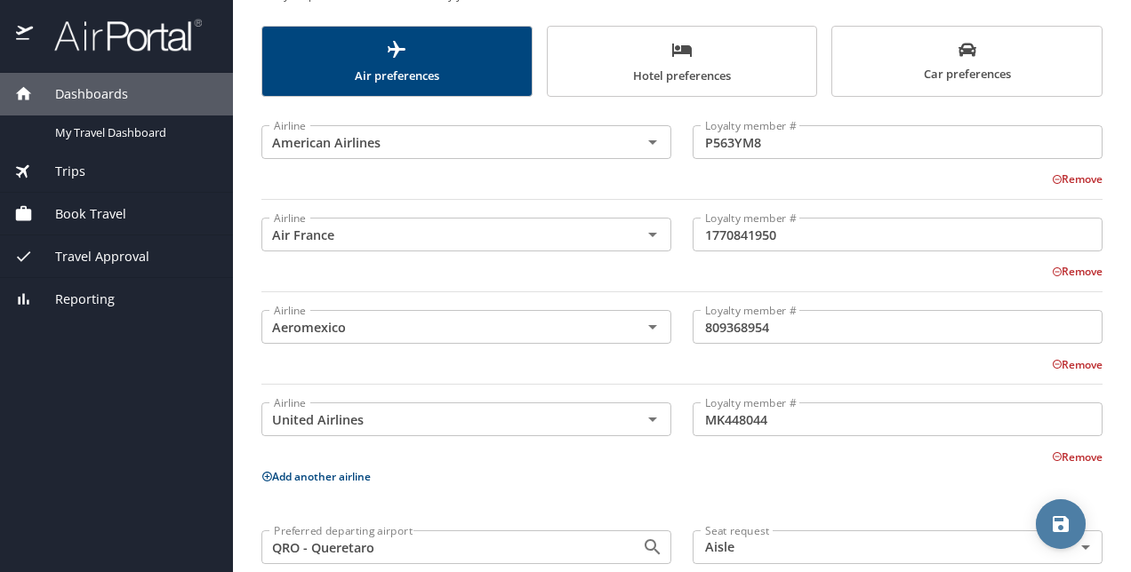
click at [1051, 524] on icon "save" at bounding box center [1060, 524] width 21 height 21
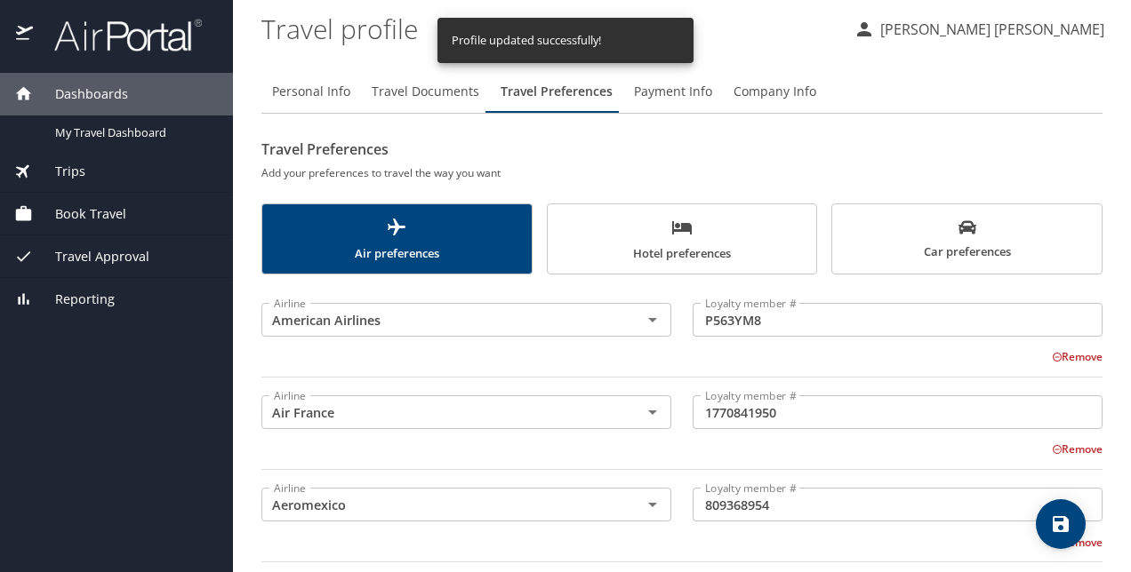
scroll to position [0, 0]
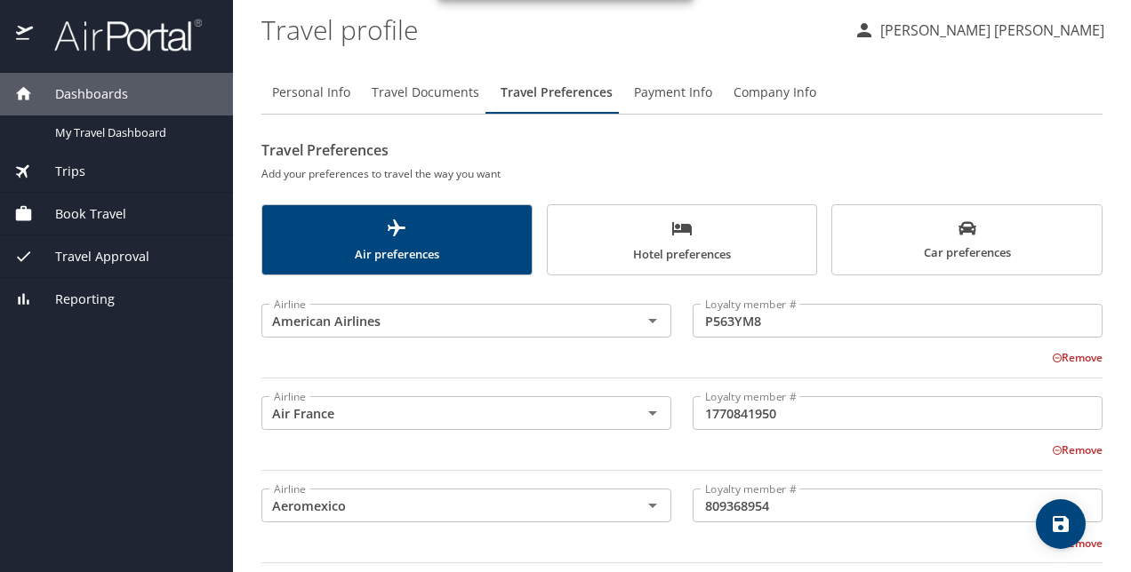
click at [738, 261] on span "Hotel preferences" at bounding box center [682, 241] width 248 height 47
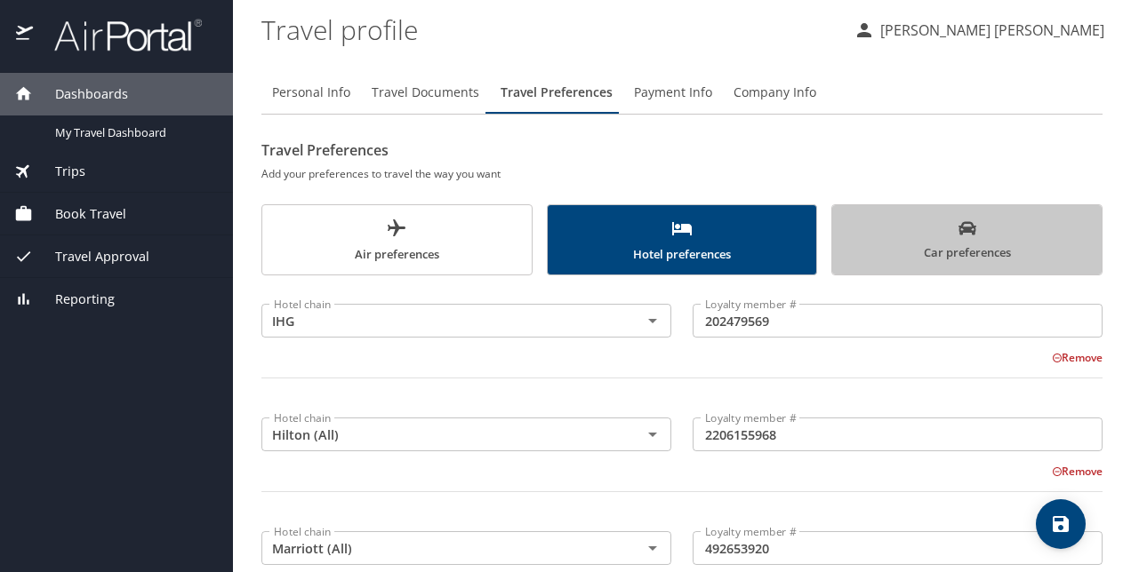
click at [994, 252] on span "Car preferences" at bounding box center [967, 242] width 248 height 44
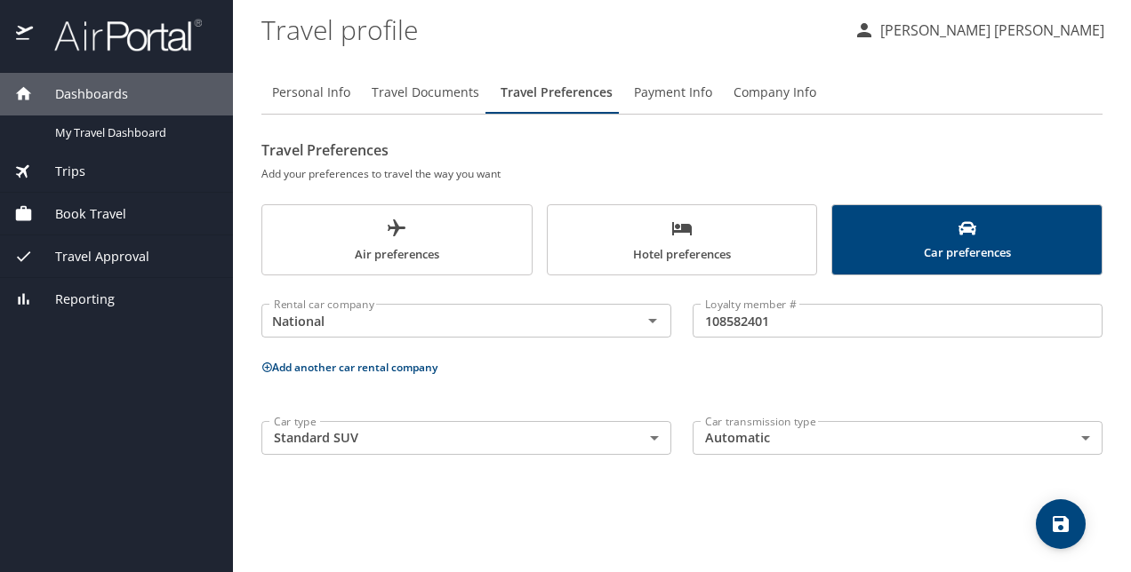
click at [301, 91] on span "Personal Info" at bounding box center [311, 93] width 78 height 22
select select "MX"
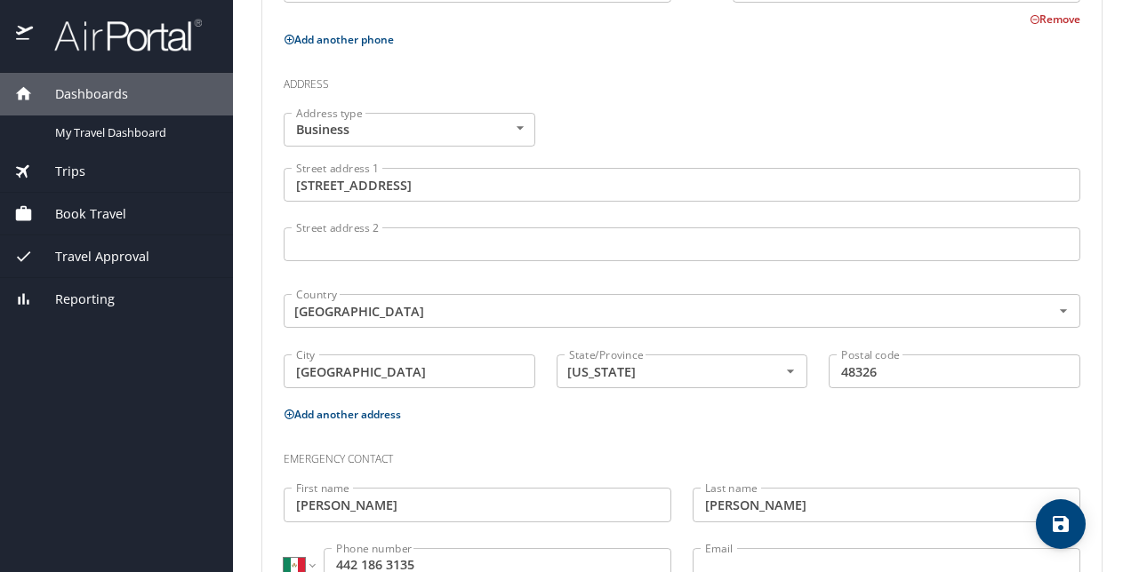
scroll to position [585, 0]
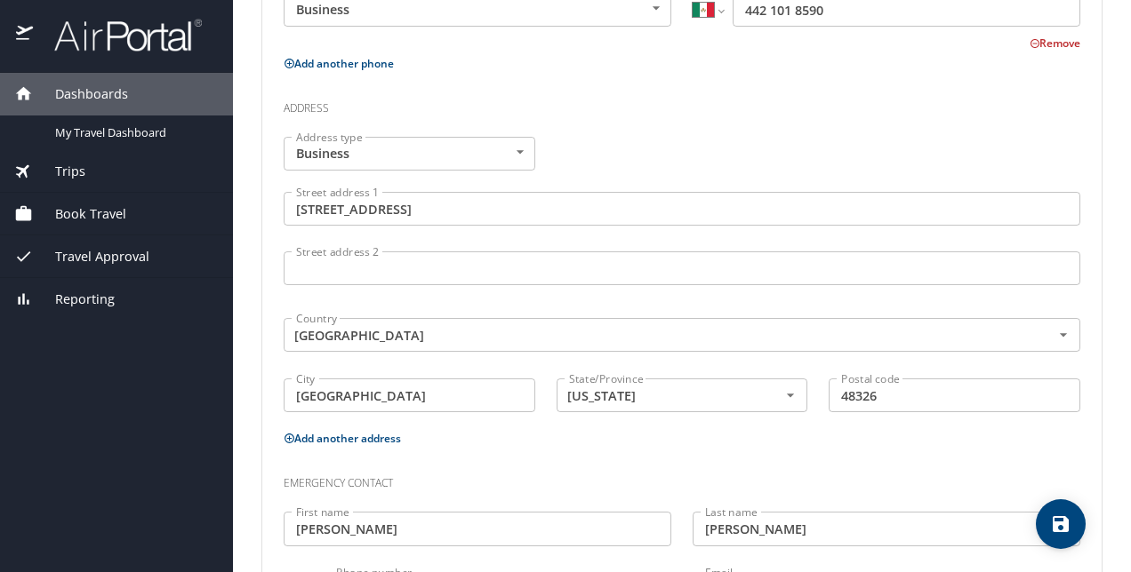
click at [378, 439] on button "Add another address" at bounding box center [342, 438] width 117 height 15
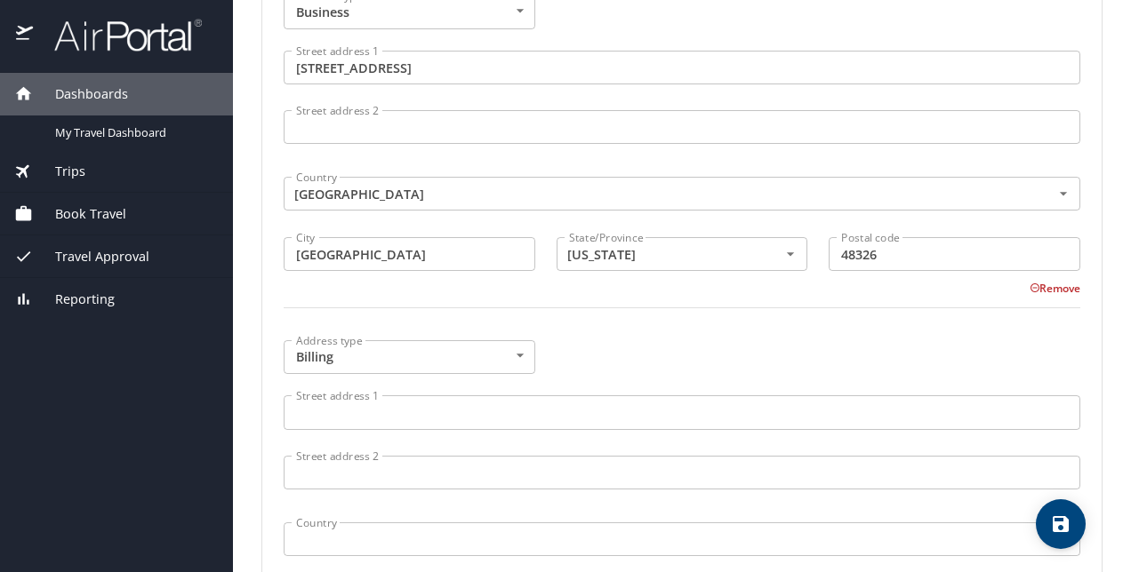
scroll to position [763, 0]
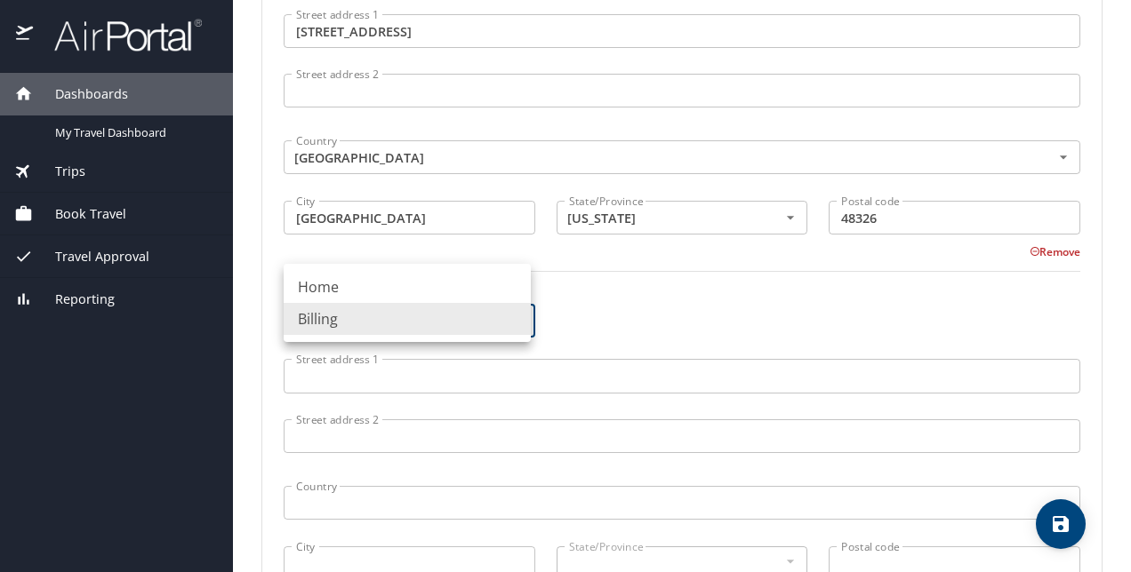
click at [514, 317] on body "Dashboards My Travel Dashboard Trips Current / Future Trips Past Trips Trips Mi…" at bounding box center [565, 286] width 1131 height 572
click at [514, 317] on li "Billing" at bounding box center [407, 319] width 247 height 32
click at [491, 372] on input "Street address 1" at bounding box center [682, 376] width 796 height 34
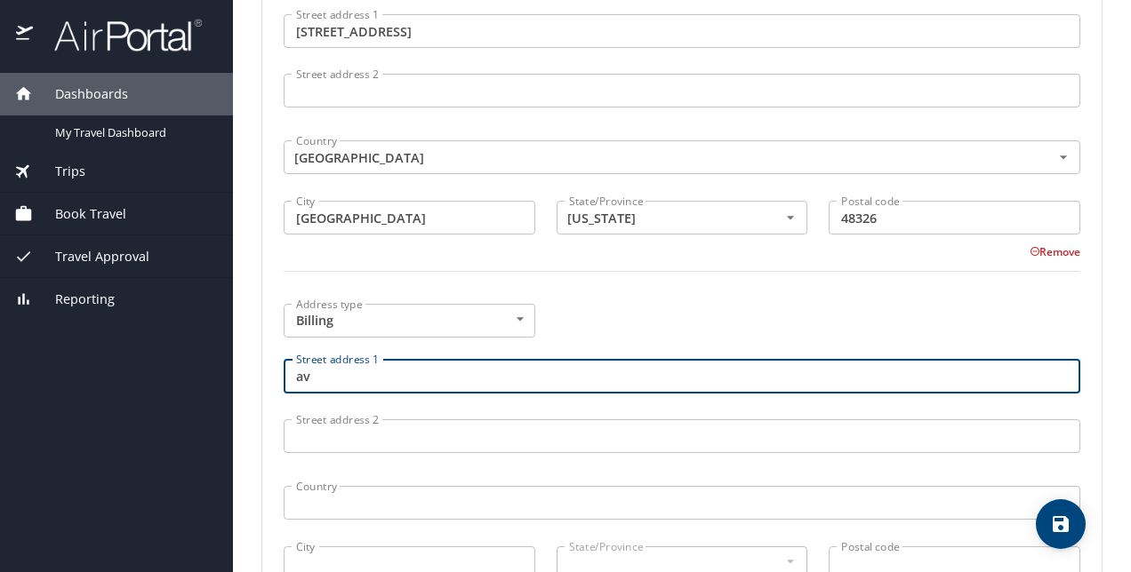
type input "a"
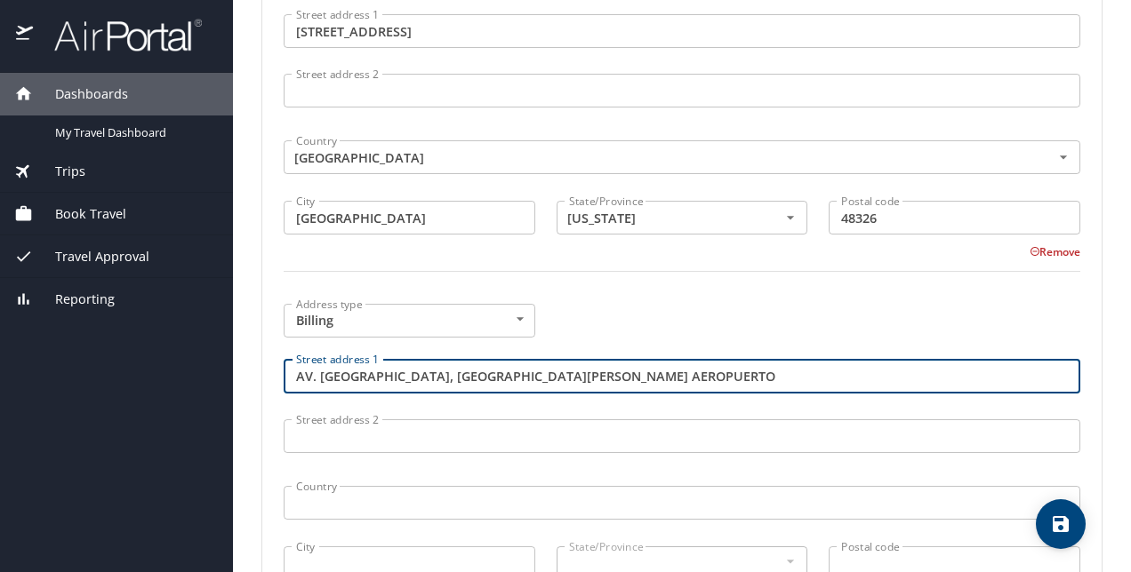
type input "AV. EL TEPEYAC 1120B, PARQUE IND ODONNELL AEROPUERTO"
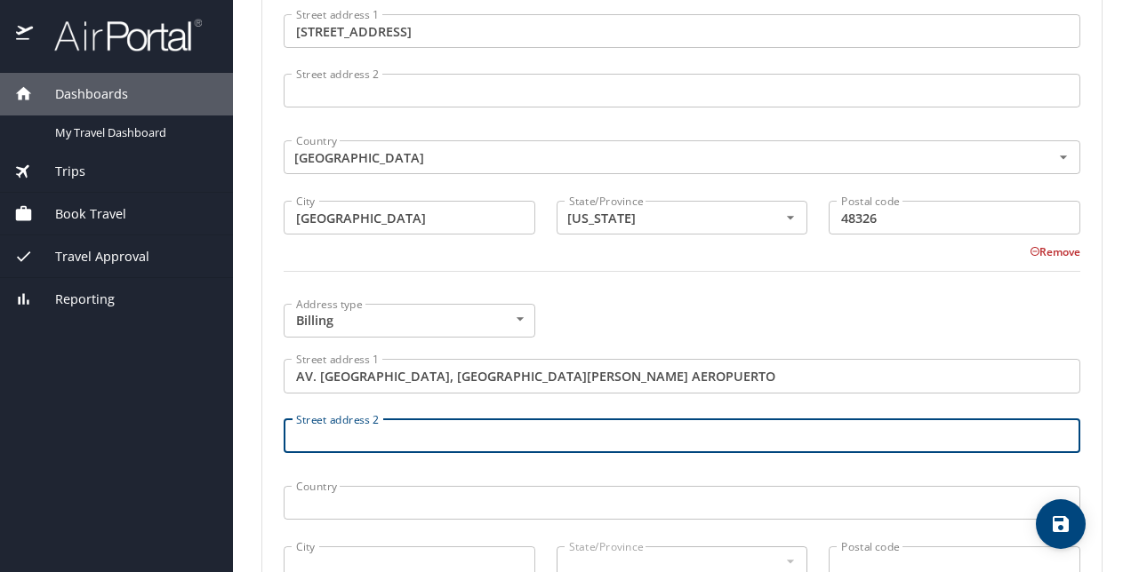
click at [453, 427] on input "Street address 2" at bounding box center [682, 437] width 796 height 34
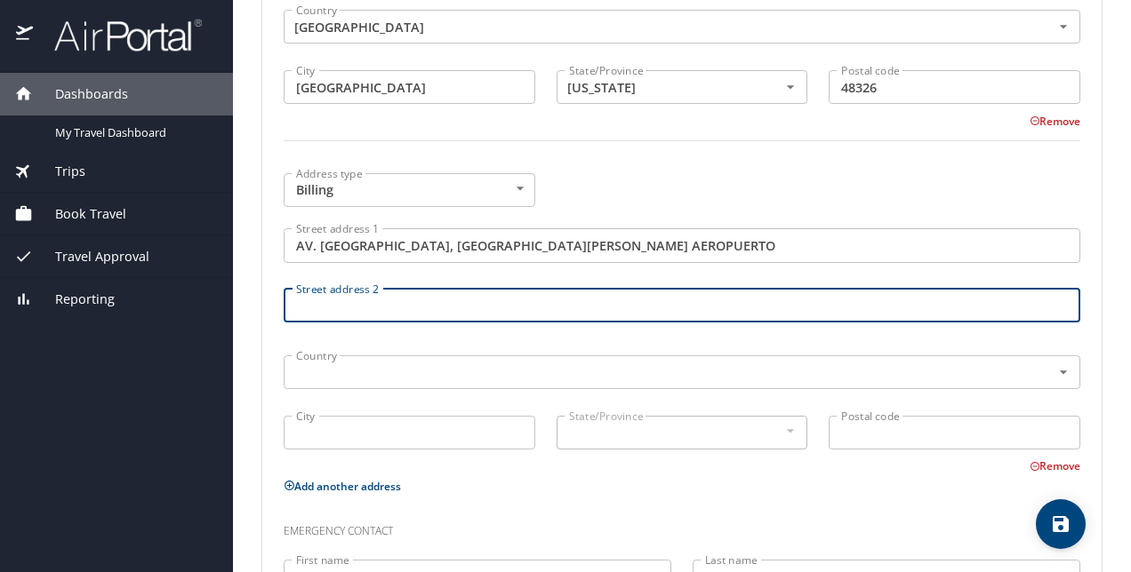
scroll to position [940, 0]
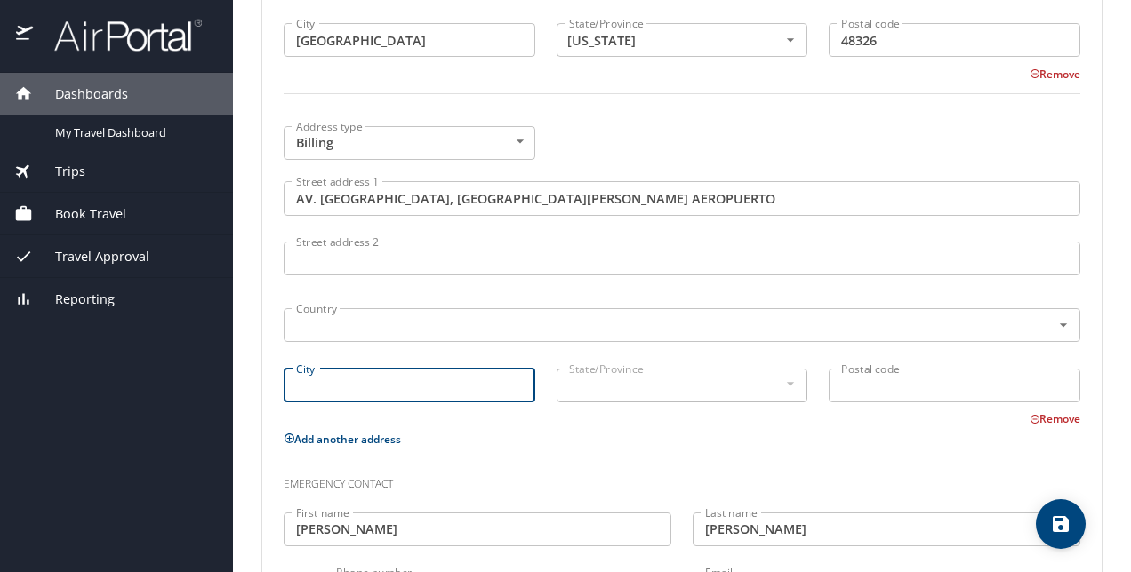
click at [441, 385] on input "City" at bounding box center [410, 386] width 252 height 34
type input "EL MARQUES"
click at [780, 384] on div at bounding box center [789, 383] width 20 height 21
click at [843, 383] on input "Postal code" at bounding box center [954, 386] width 252 height 34
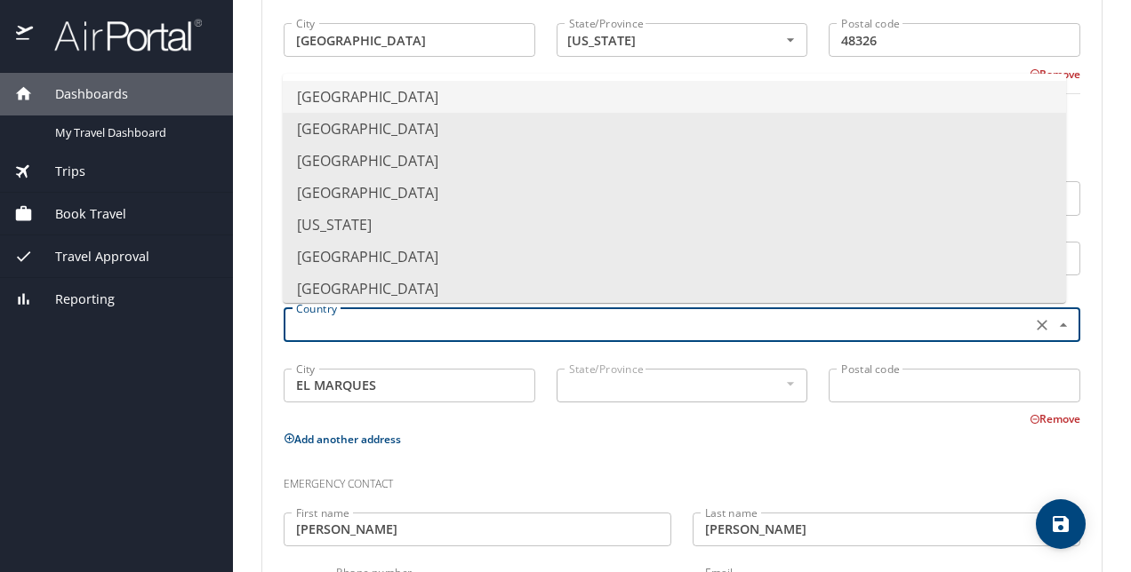
click at [555, 327] on input "text" at bounding box center [655, 325] width 733 height 23
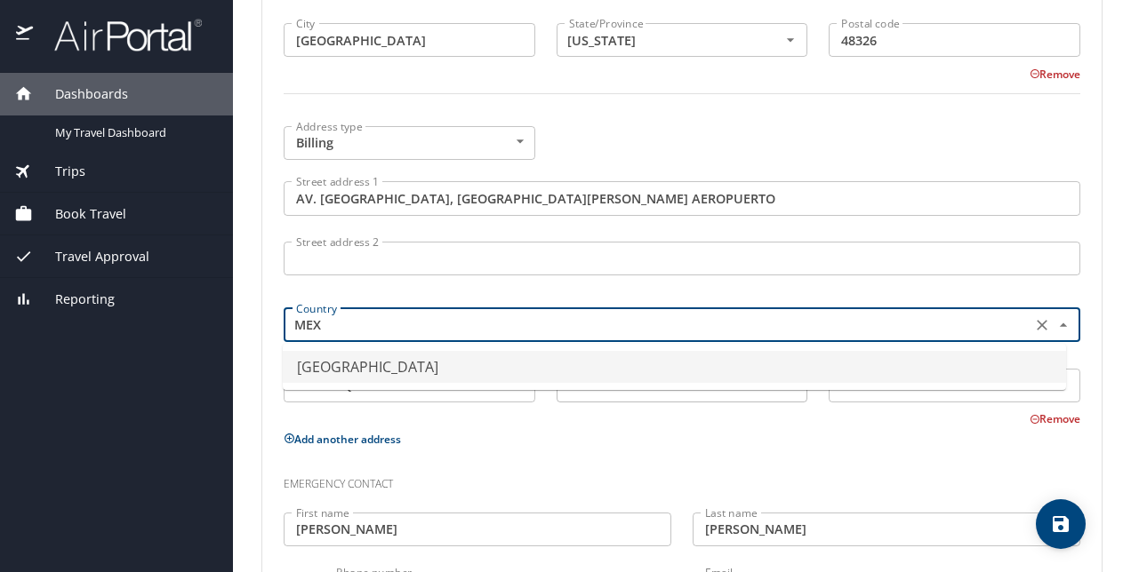
click at [432, 366] on li "Mexico" at bounding box center [674, 367] width 783 height 32
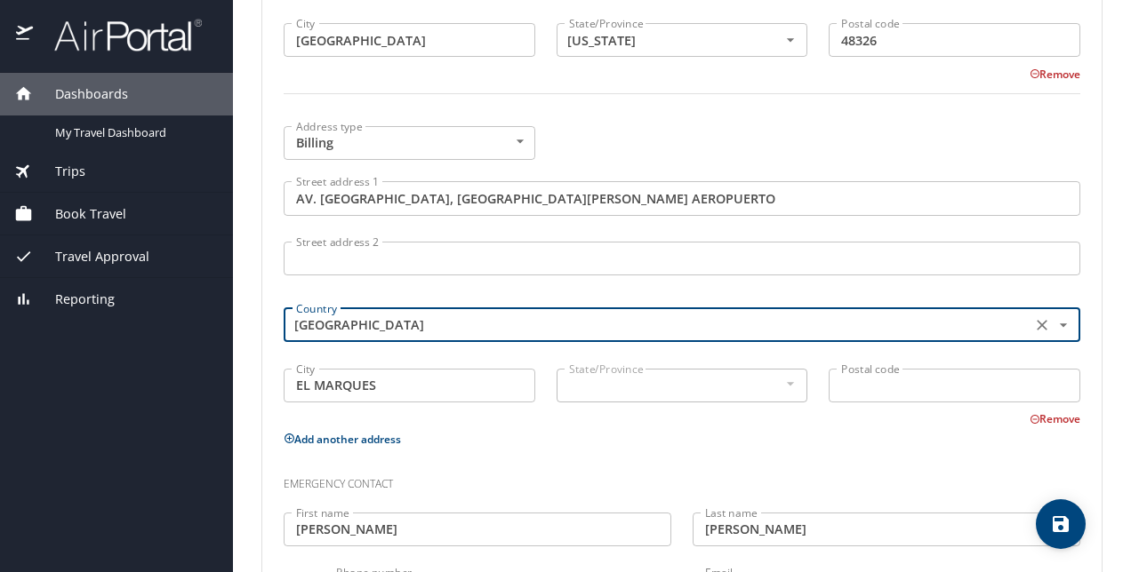
type input "Mexico"
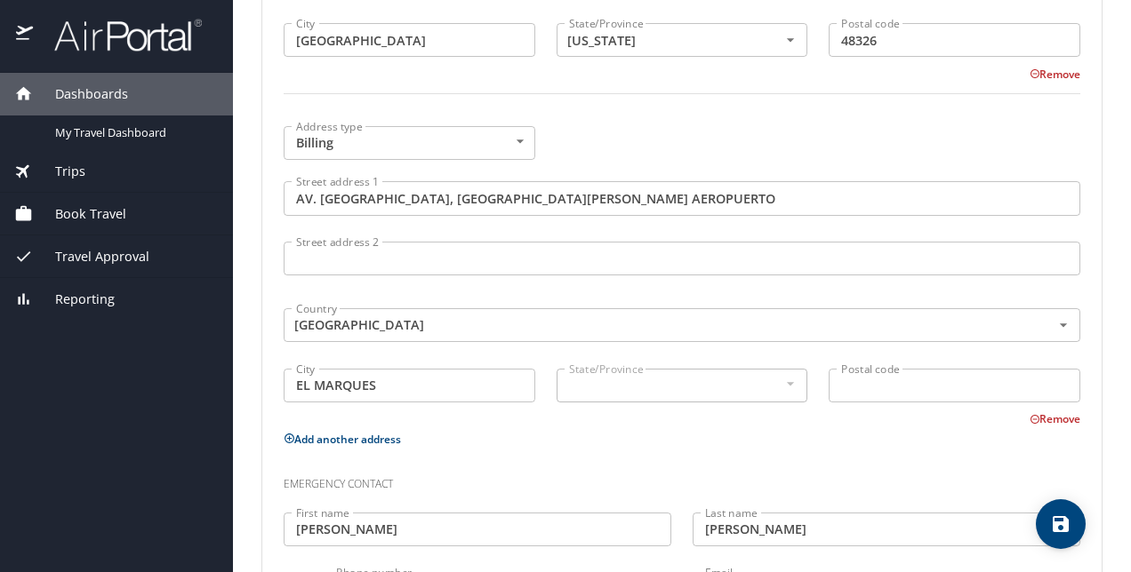
click at [879, 389] on input "Postal code" at bounding box center [954, 386] width 252 height 34
type input "76245"
click at [400, 386] on input "EL MARQUES" at bounding box center [410, 386] width 252 height 34
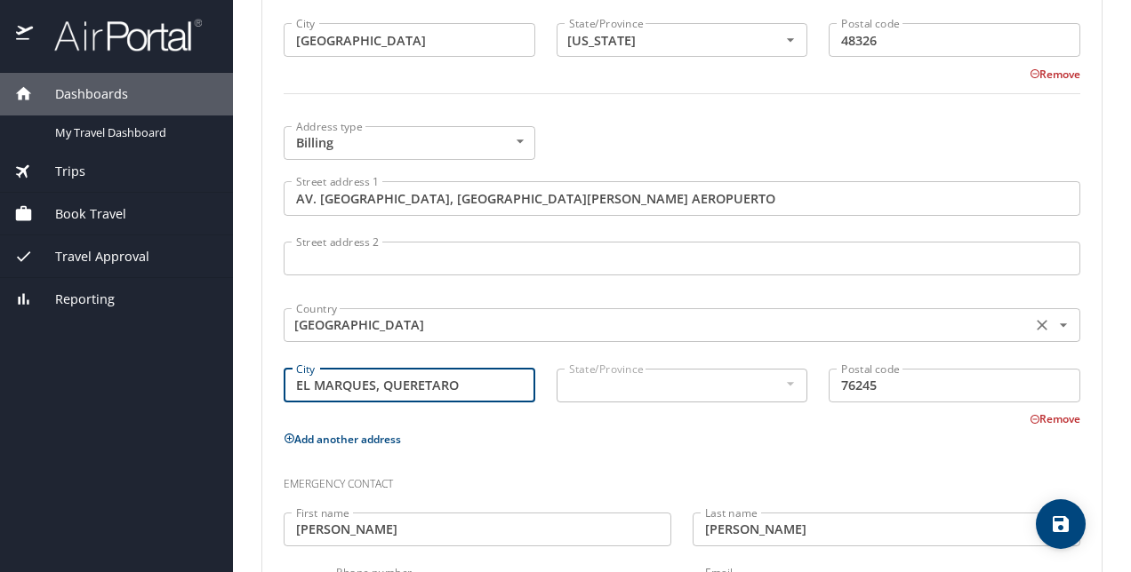
type input "EL MARQUES, QUERETARO"
click at [372, 318] on input "Mexico" at bounding box center [655, 325] width 733 height 23
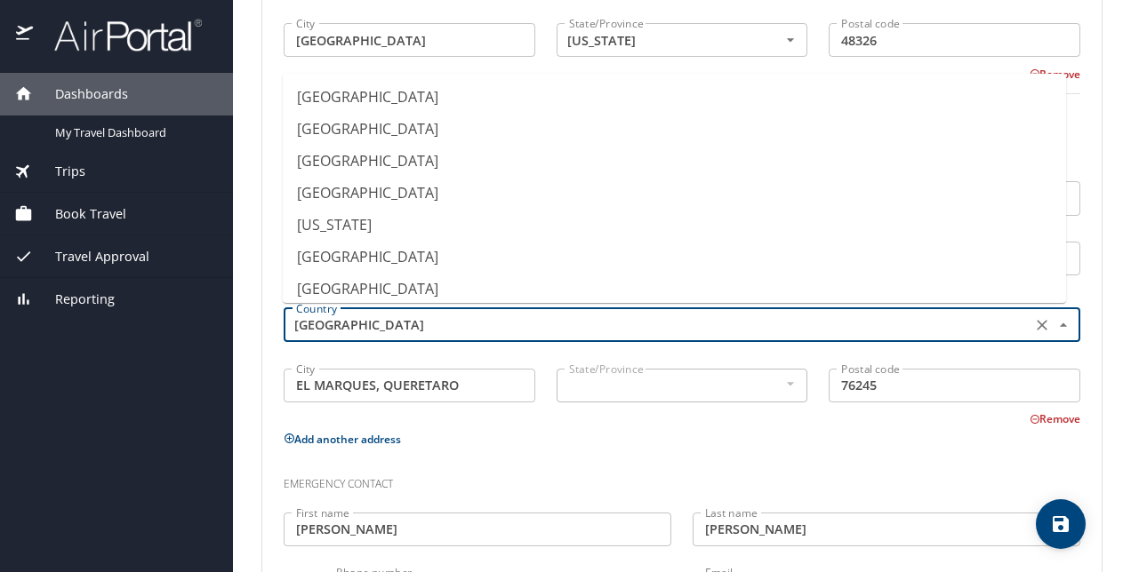
scroll to position [4005, 0]
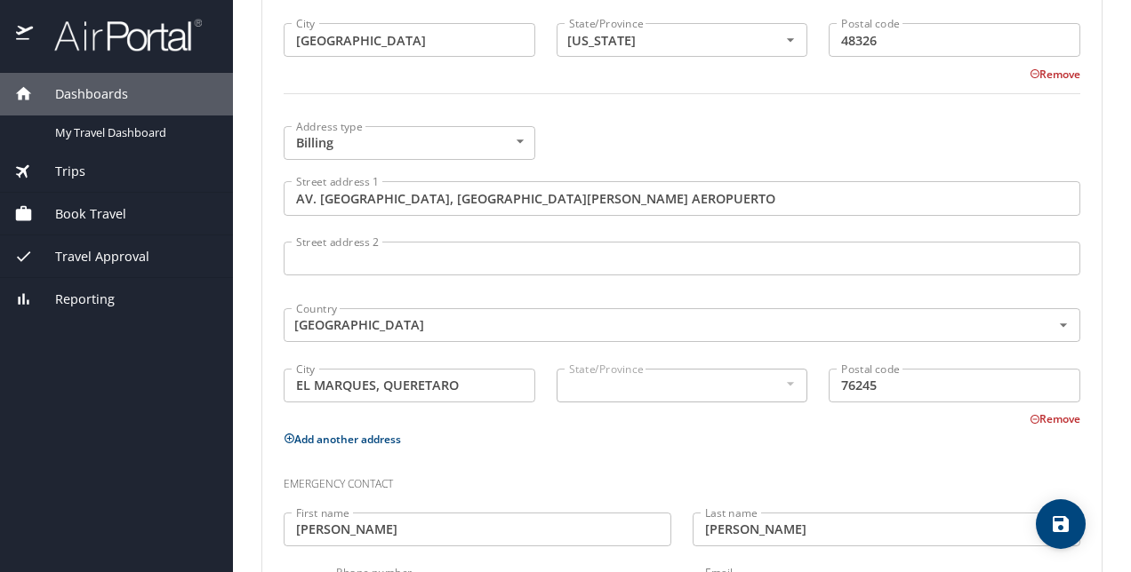
click at [252, 357] on main "Travel profile DAVID SALOMON HERNANDEZ BAUTISTA Personal Info Travel Documents …" at bounding box center [682, 286] width 898 height 572
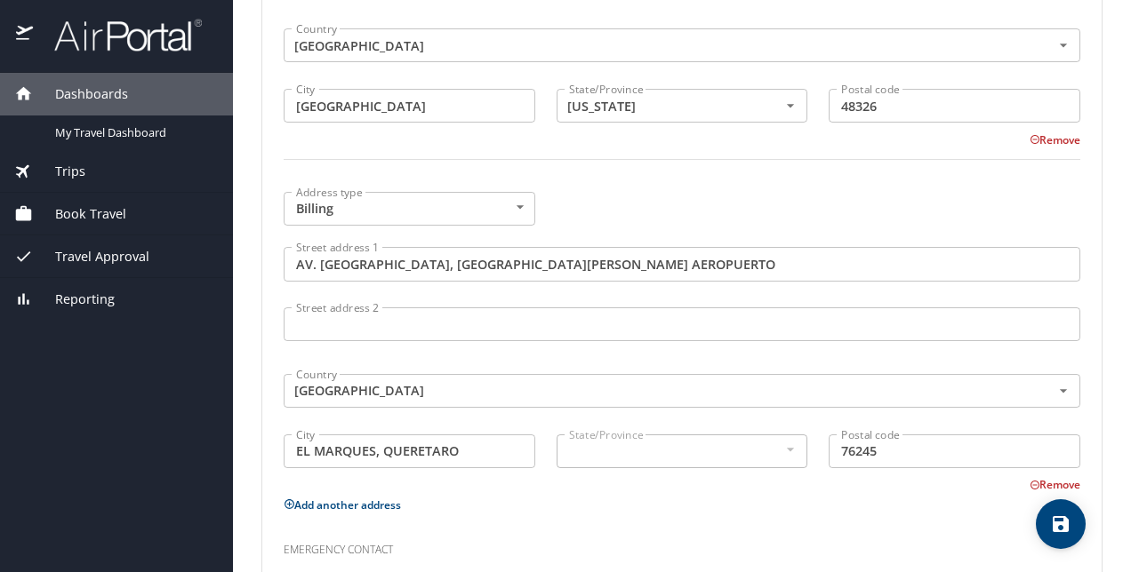
scroll to position [1029, 0]
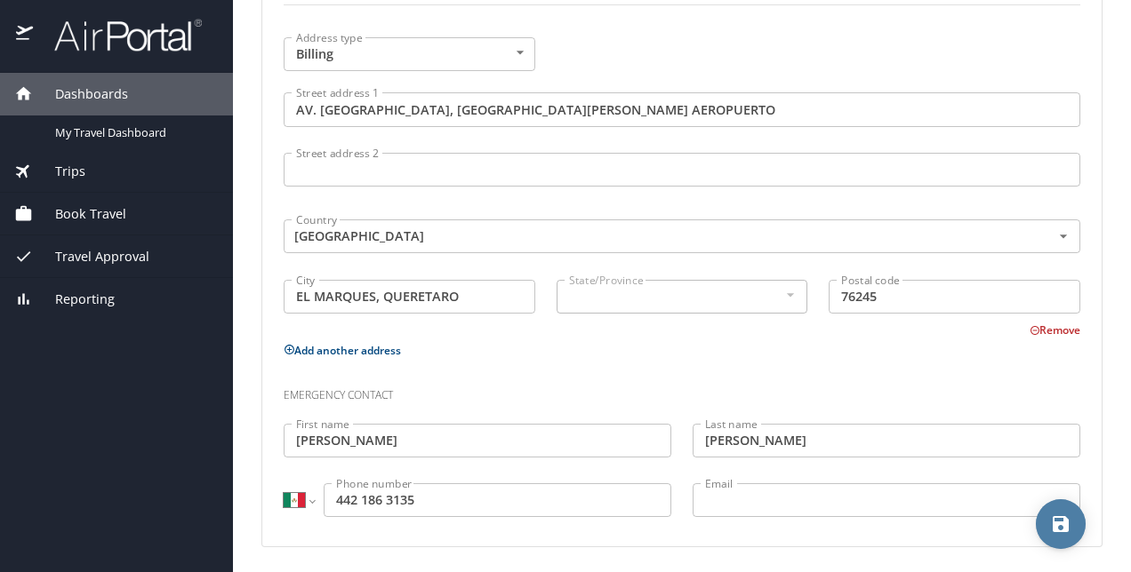
click at [1053, 528] on icon "save" at bounding box center [1060, 524] width 16 height 16
select select "MX"
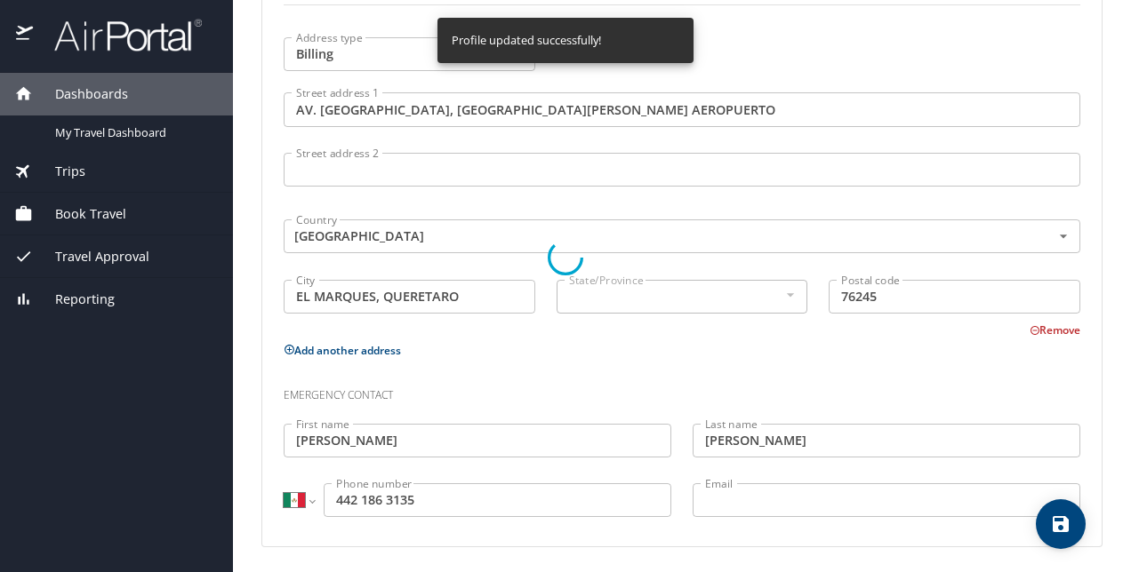
select select "MX"
click at [155, 406] on div "Dashboards My Travel Dashboard Trips Current / Future Trips Past Trips Trips Mi…" at bounding box center [116, 323] width 233 height 500
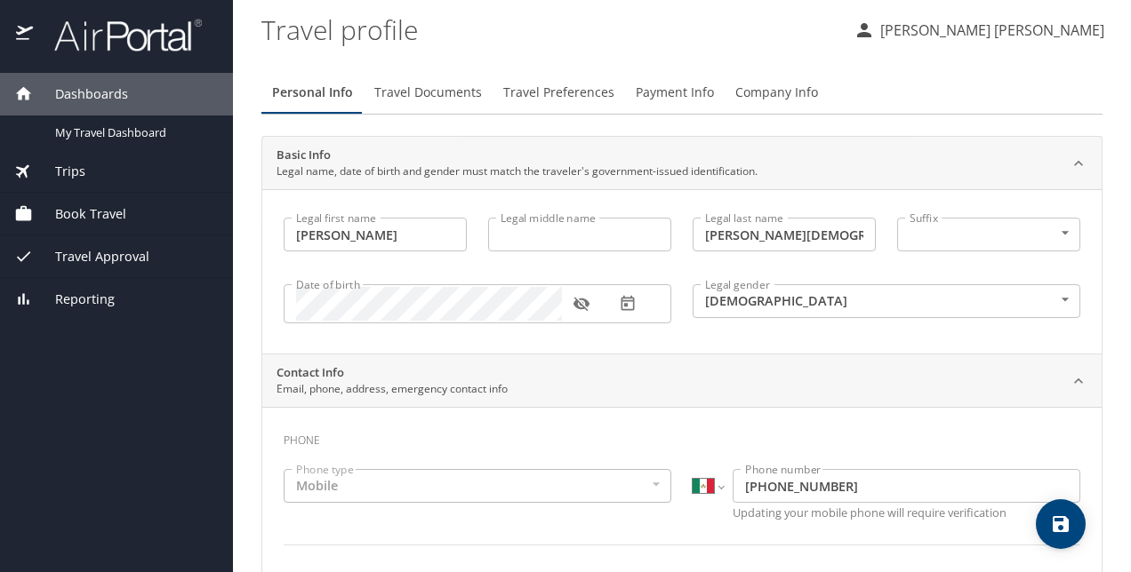
scroll to position [0, 0]
click at [755, 92] on span "Company Info" at bounding box center [776, 93] width 83 height 22
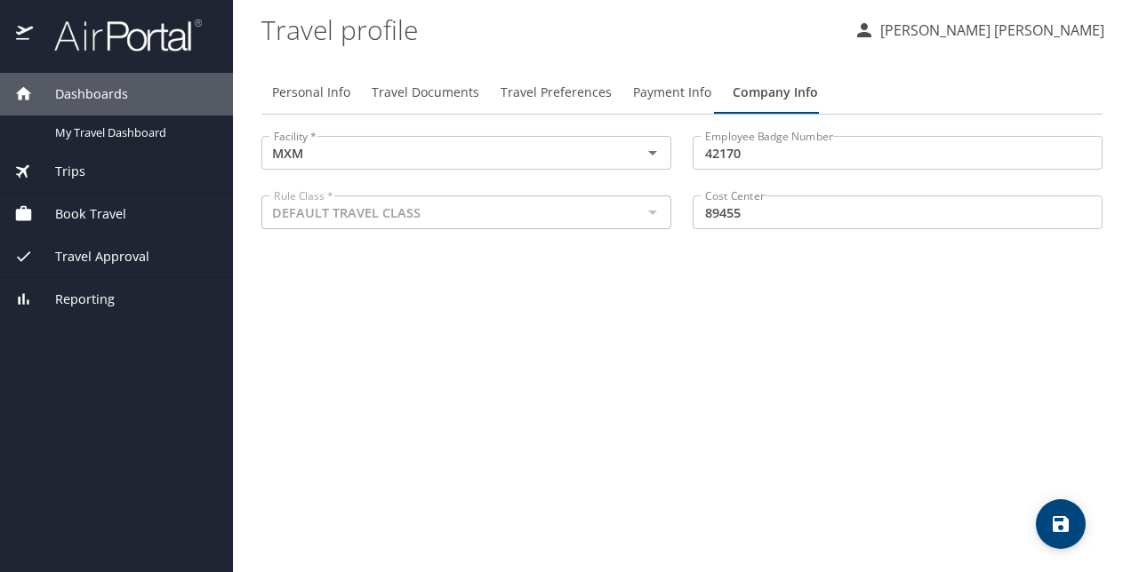
click at [664, 100] on span "Payment Info" at bounding box center [672, 93] width 78 height 22
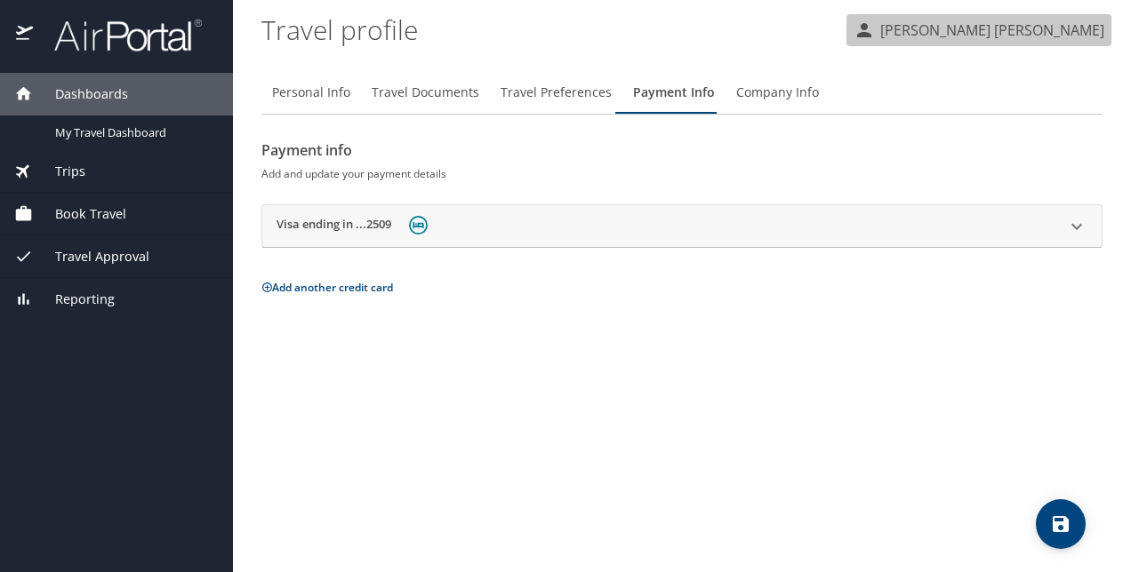
click at [853, 30] on icon "button" at bounding box center [863, 30] width 21 height 21
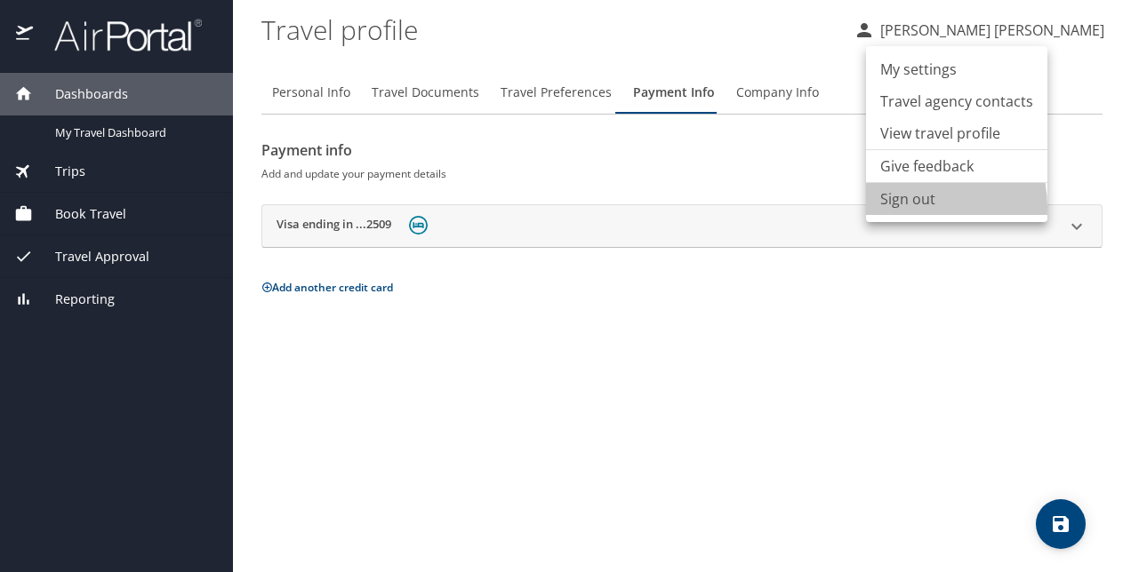
click at [905, 208] on li "Sign out" at bounding box center [956, 199] width 181 height 32
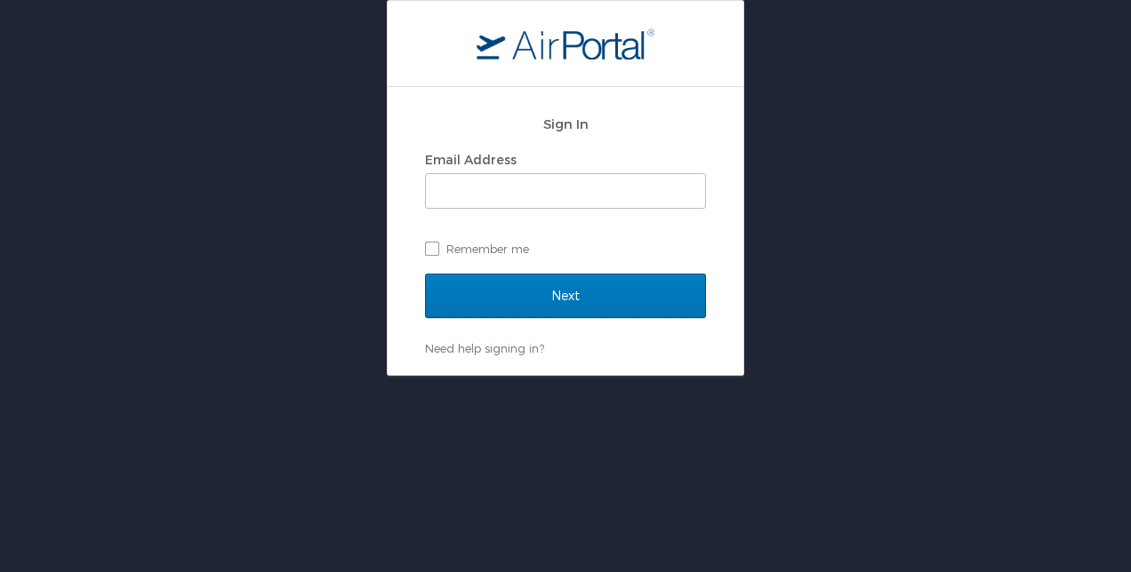
click at [859, 172] on div "Sign In Email Address Remember me Next Need help signing in? Forgot password? H…" at bounding box center [565, 188] width 1131 height 376
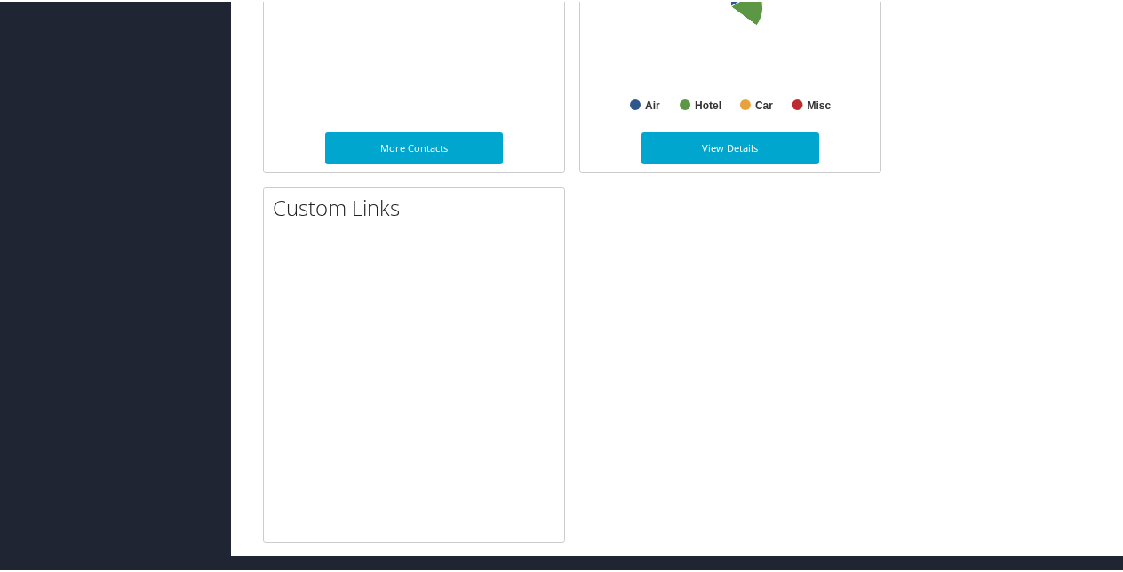
scroll to position [1157, 0]
